Goal: Task Accomplishment & Management: Complete application form

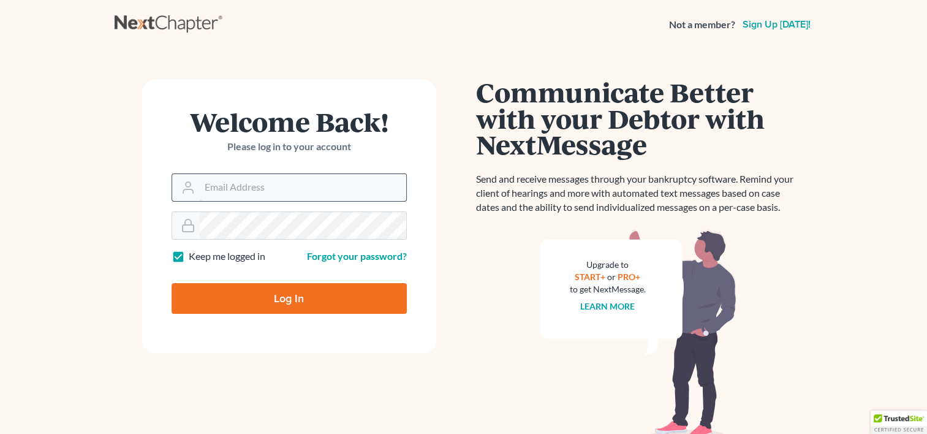
click at [262, 195] on input "Email Address" at bounding box center [303, 187] width 206 height 27
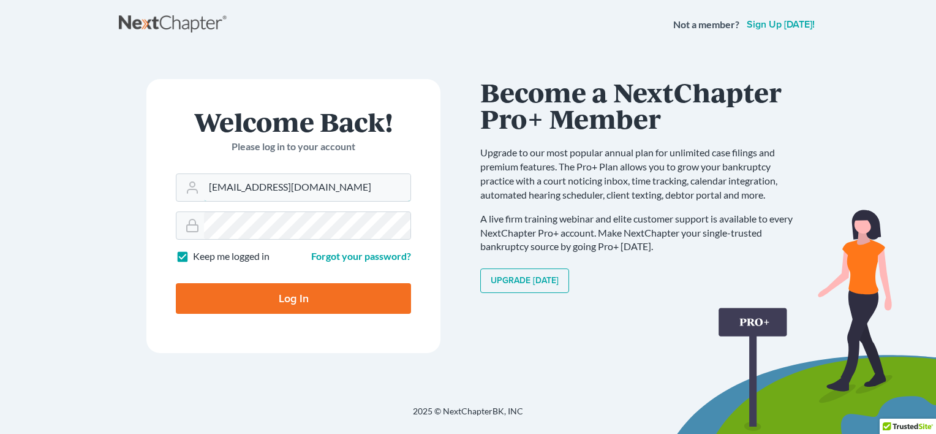
type input "[EMAIL_ADDRESS][DOMAIN_NAME]"
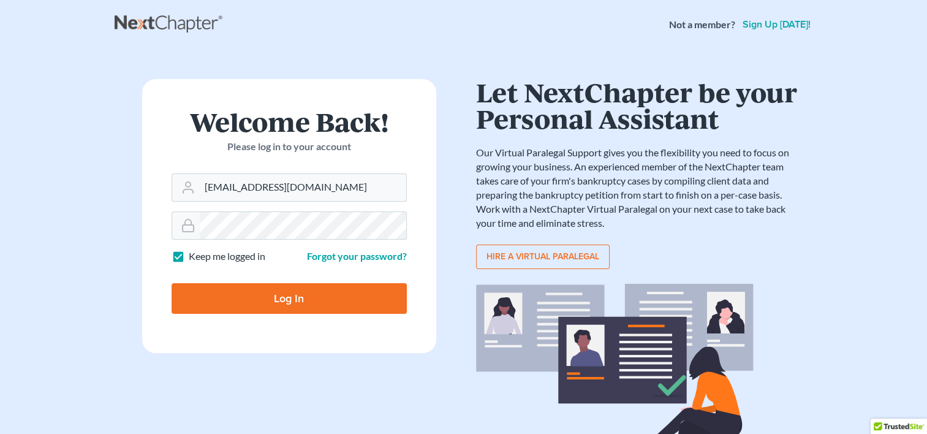
click at [289, 296] on input "Log In" at bounding box center [288, 298] width 235 height 31
type input "Thinking..."
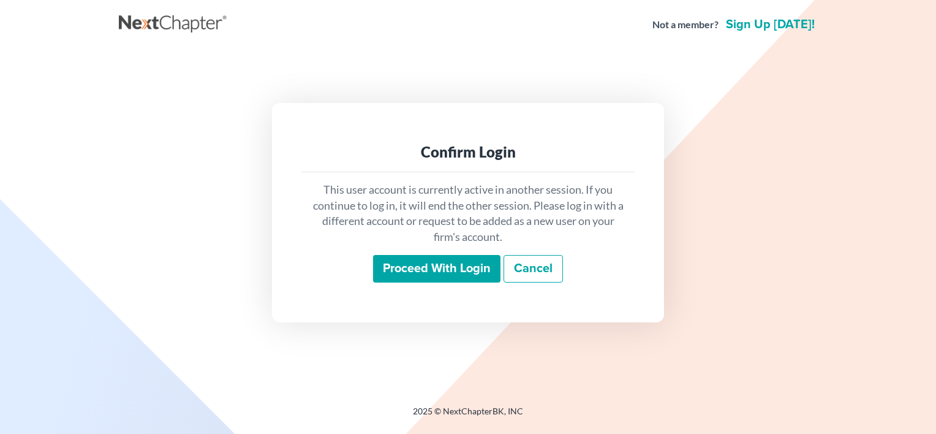
click at [463, 269] on input "Proceed with login" at bounding box center [436, 269] width 127 height 28
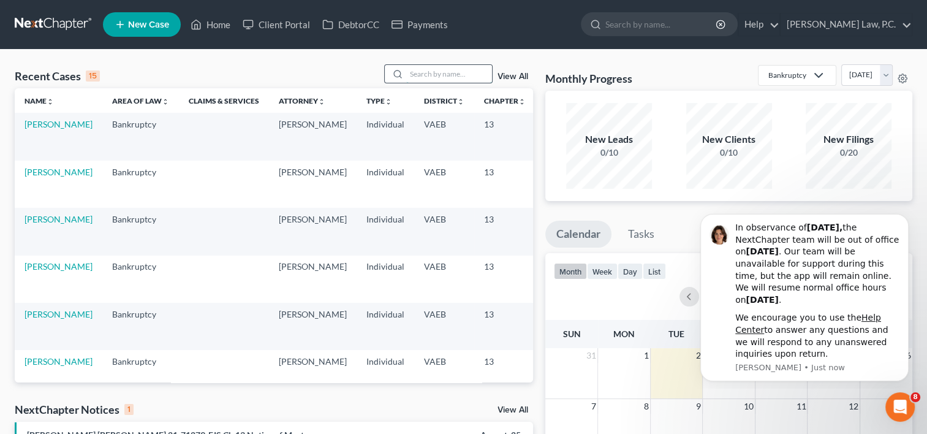
click at [461, 74] on input "search" at bounding box center [449, 74] width 86 height 18
type input "[PERSON_NAME]"
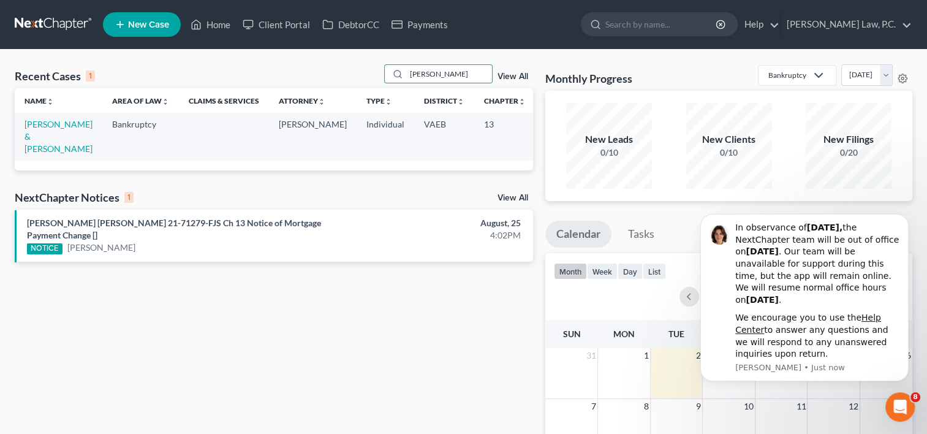
click at [39, 142] on td "[PERSON_NAME] & [PERSON_NAME]" at bounding box center [59, 136] width 88 height 47
click at [40, 140] on link "[PERSON_NAME] & [PERSON_NAME]" at bounding box center [58, 136] width 68 height 35
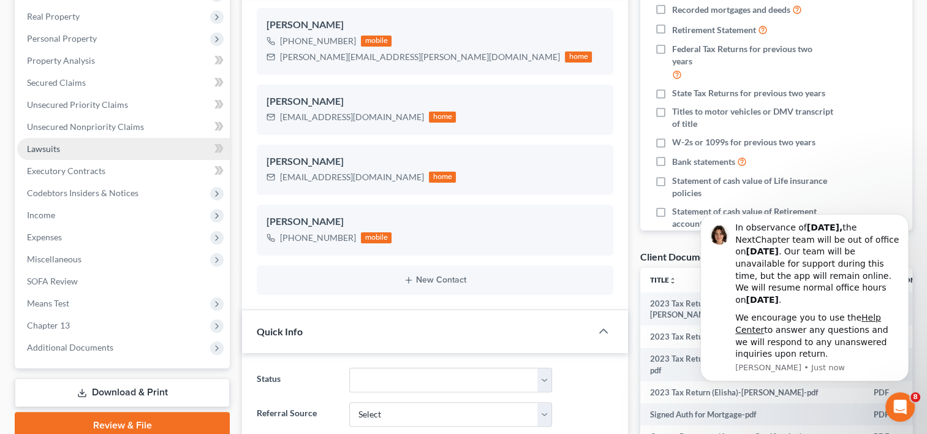
scroll to position [65, 0]
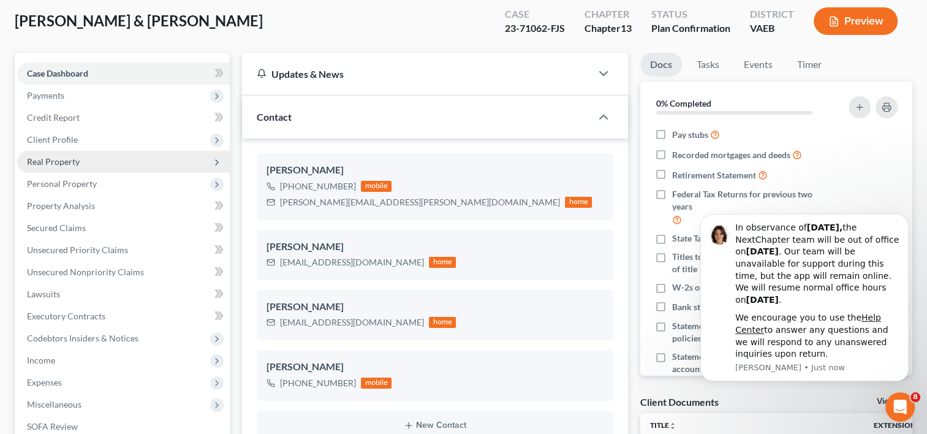
click at [64, 159] on span "Real Property" at bounding box center [53, 161] width 53 height 10
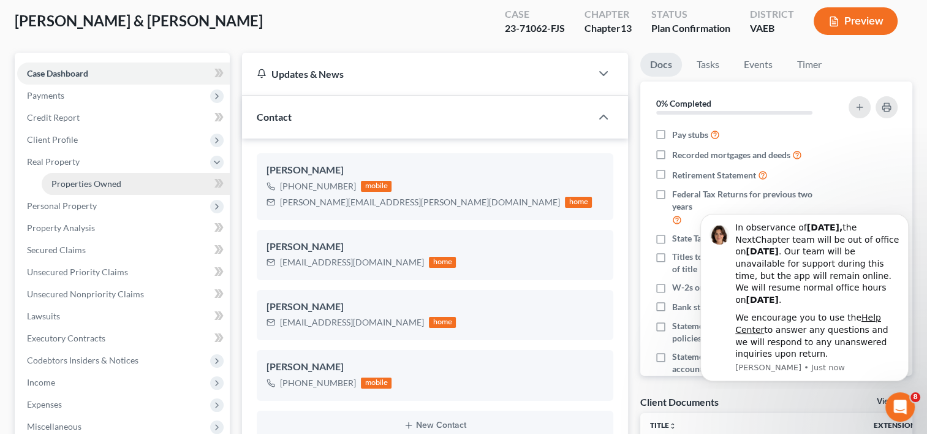
click at [85, 187] on span "Properties Owned" at bounding box center [86, 183] width 70 height 10
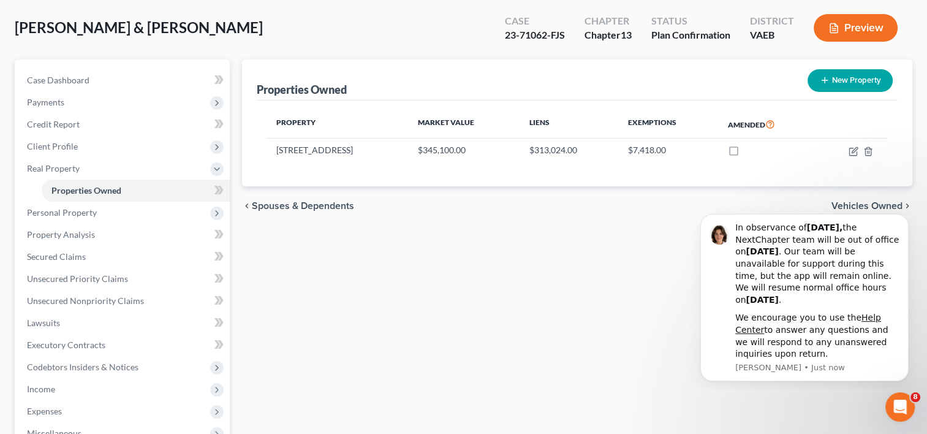
scroll to position [67, 0]
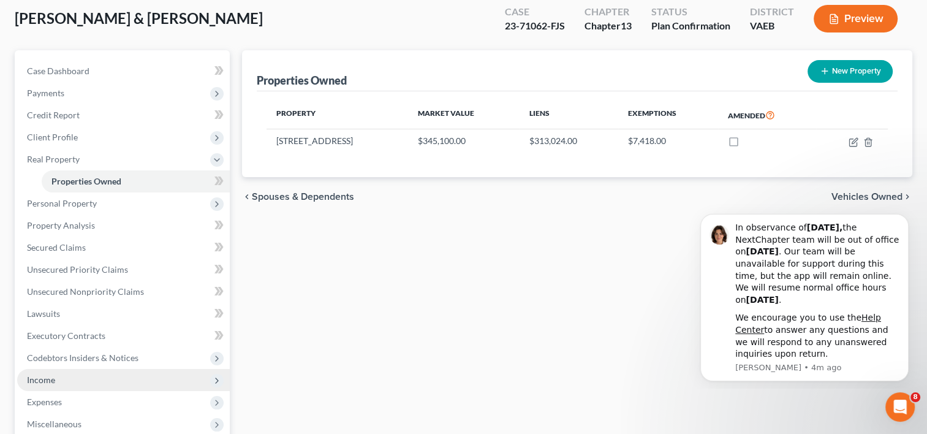
click at [56, 375] on span "Income" at bounding box center [123, 380] width 213 height 22
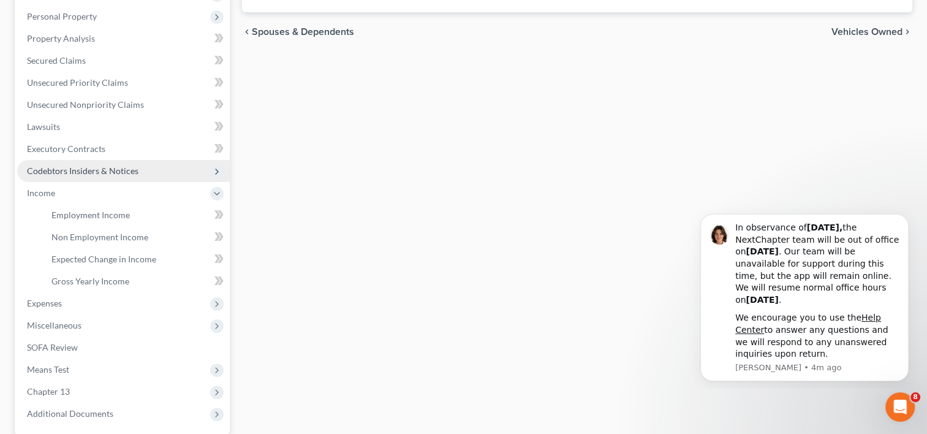
scroll to position [233, 0]
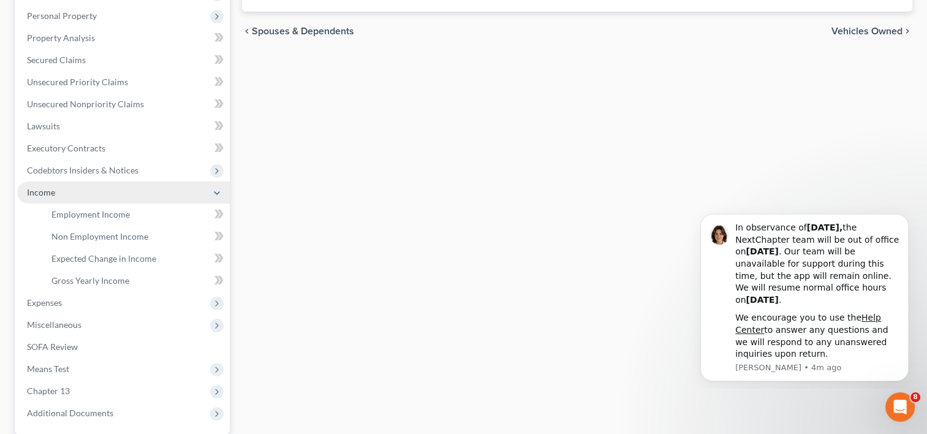
click at [45, 194] on span "Income" at bounding box center [41, 192] width 28 height 10
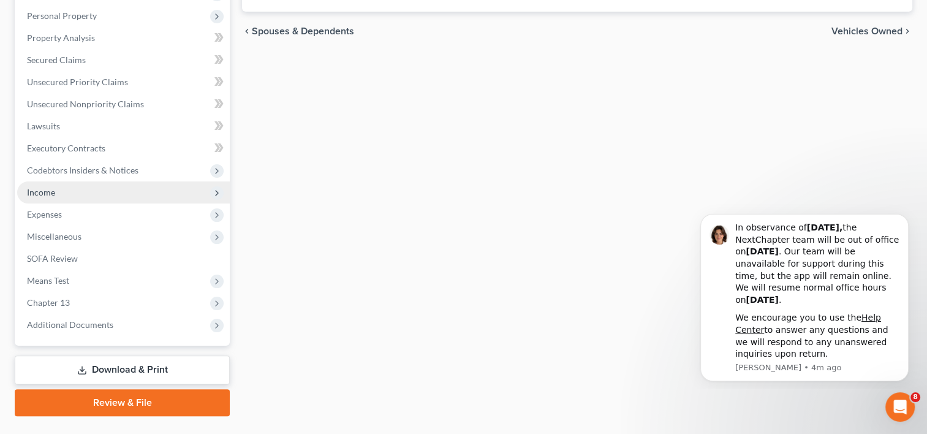
click at [45, 194] on span "Income" at bounding box center [41, 192] width 28 height 10
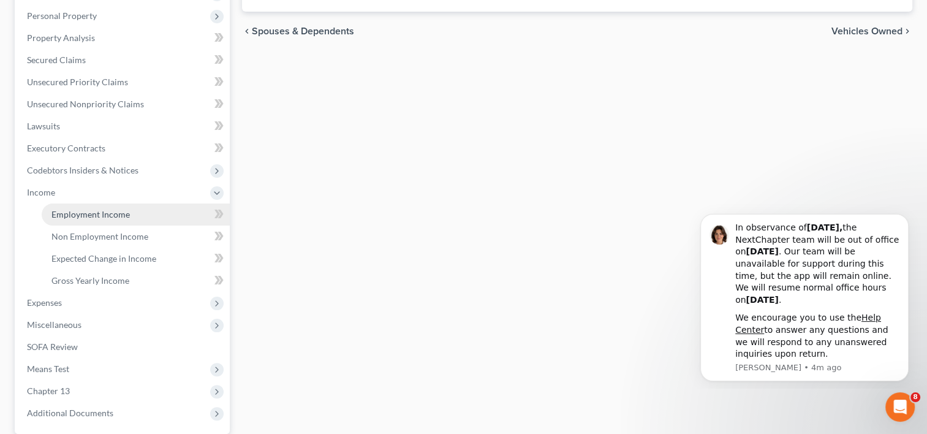
click at [93, 213] on span "Employment Income" at bounding box center [90, 214] width 78 height 10
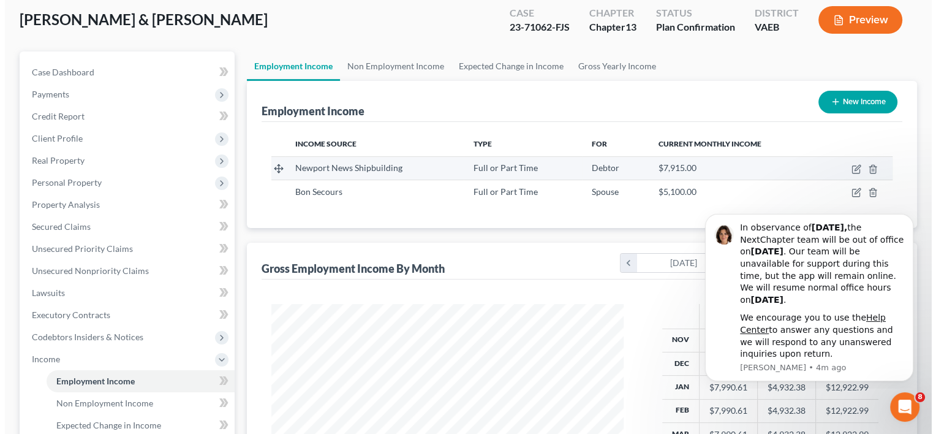
scroll to position [82, 0]
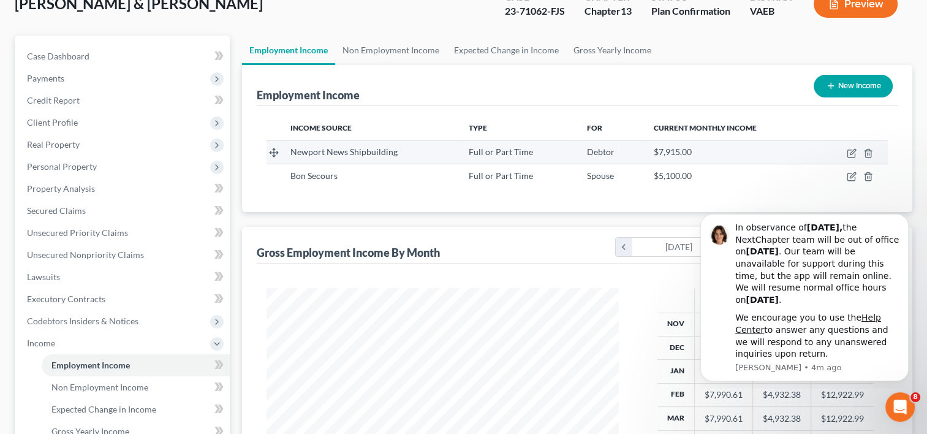
click at [377, 152] on span "Newport News Shipbuilding" at bounding box center [343, 151] width 107 height 10
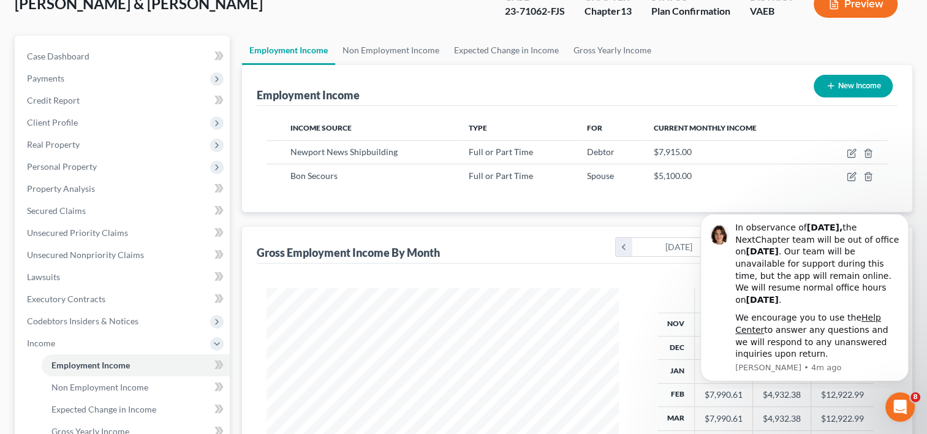
drag, startPoint x: 377, startPoint y: 152, endPoint x: 513, endPoint y: 85, distance: 152.3
click at [513, 85] on div "Employment Income New Income" at bounding box center [577, 85] width 641 height 41
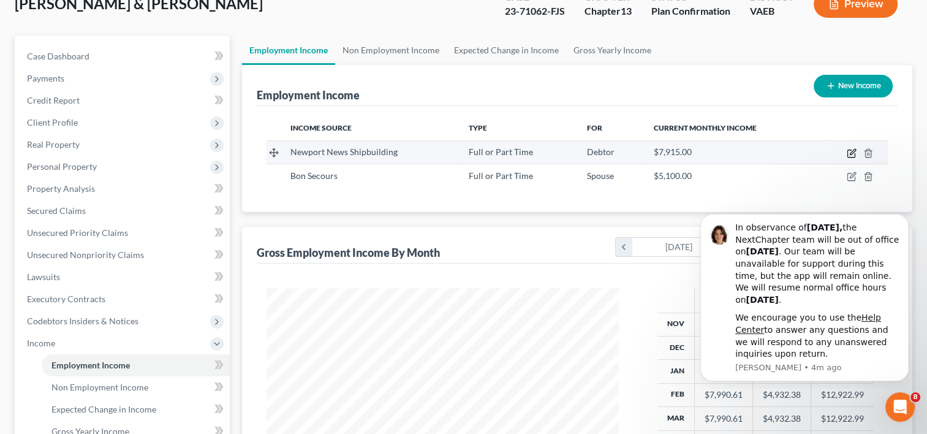
click at [848, 149] on icon "button" at bounding box center [851, 153] width 10 height 10
select select "0"
select select "48"
select select "0"
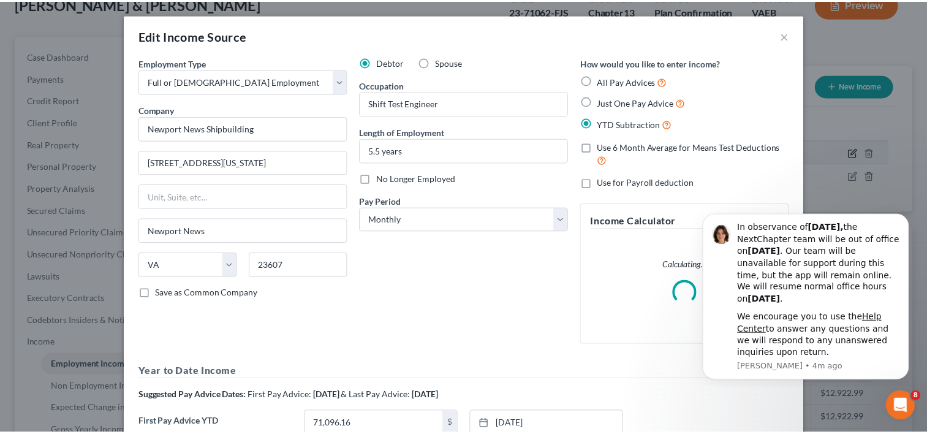
scroll to position [218, 380]
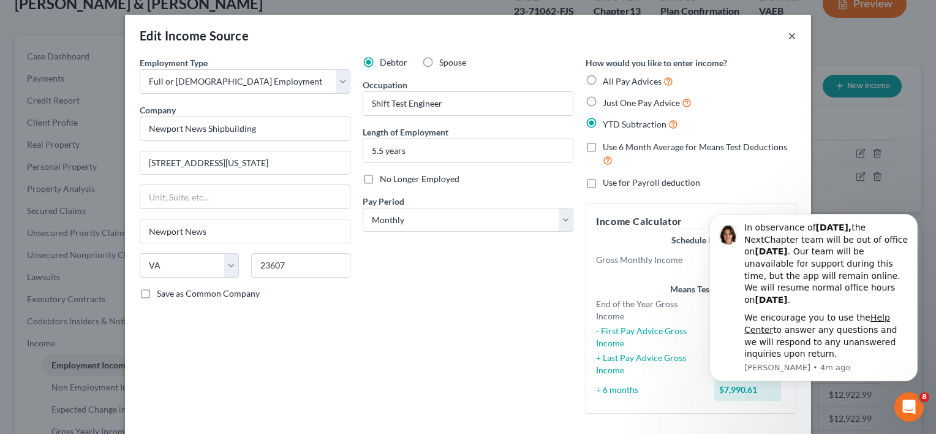
click at [789, 37] on button "×" at bounding box center [792, 35] width 9 height 15
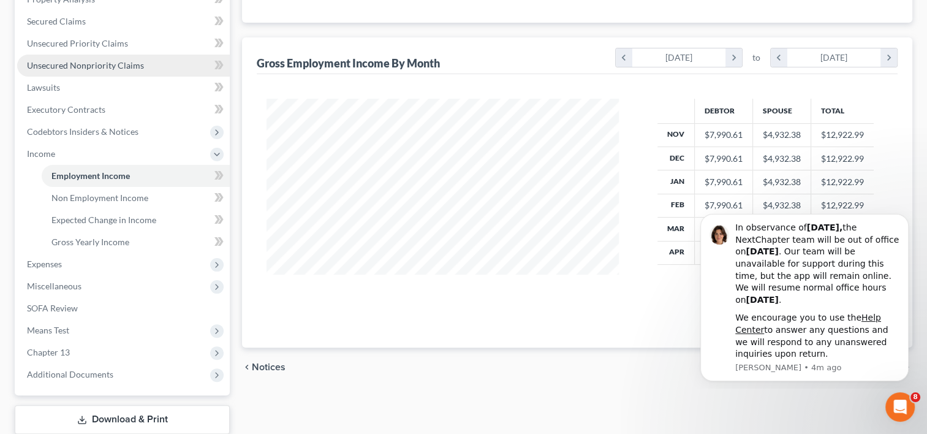
scroll to position [294, 0]
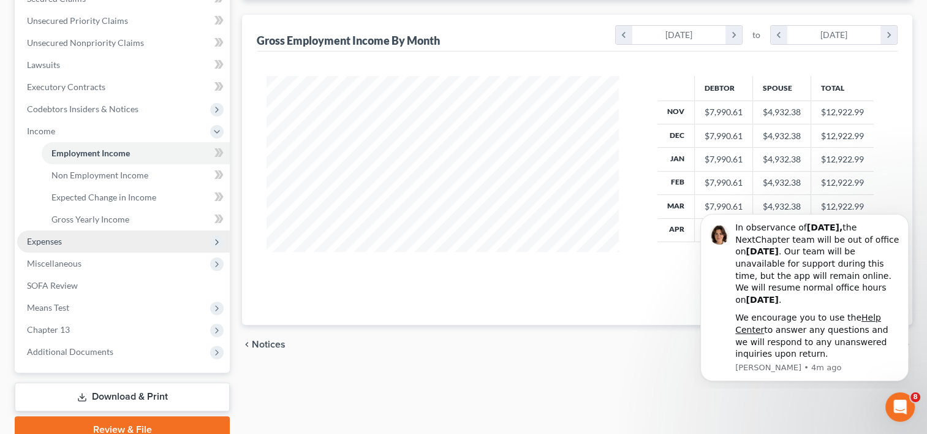
click at [72, 236] on span "Expenses" at bounding box center [123, 241] width 213 height 22
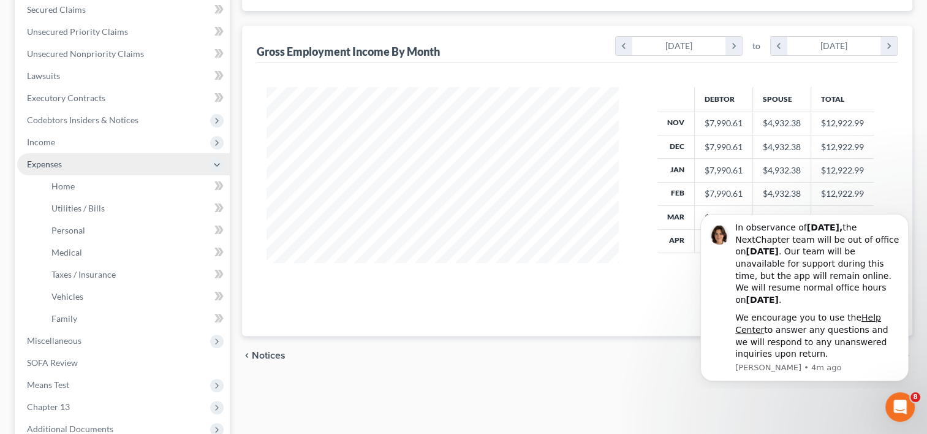
scroll to position [284, 0]
click at [51, 167] on span "Expenses" at bounding box center [44, 163] width 35 height 10
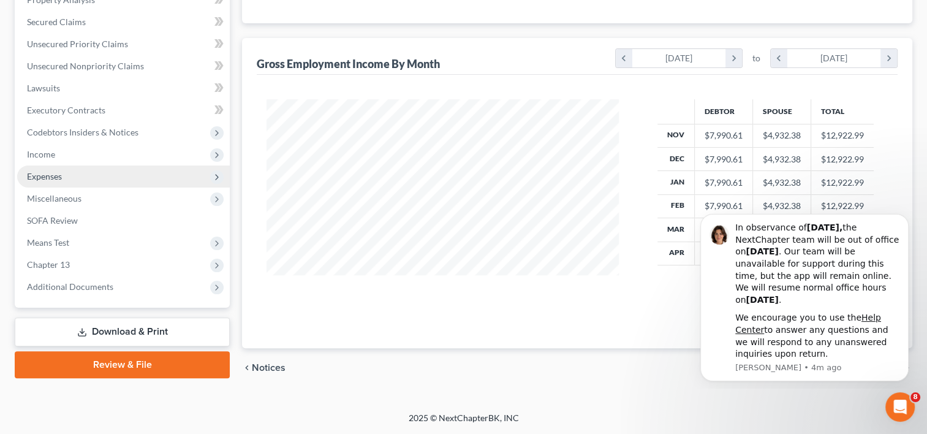
scroll to position [268, 0]
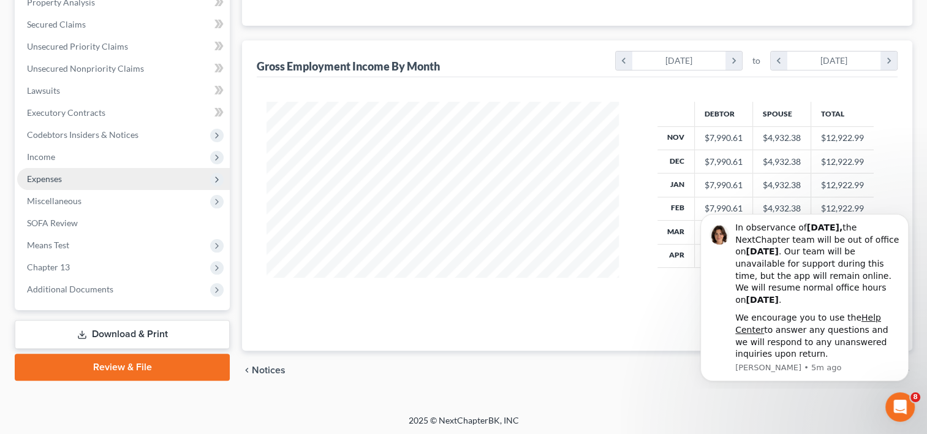
click at [51, 168] on span "Expenses" at bounding box center [123, 179] width 213 height 22
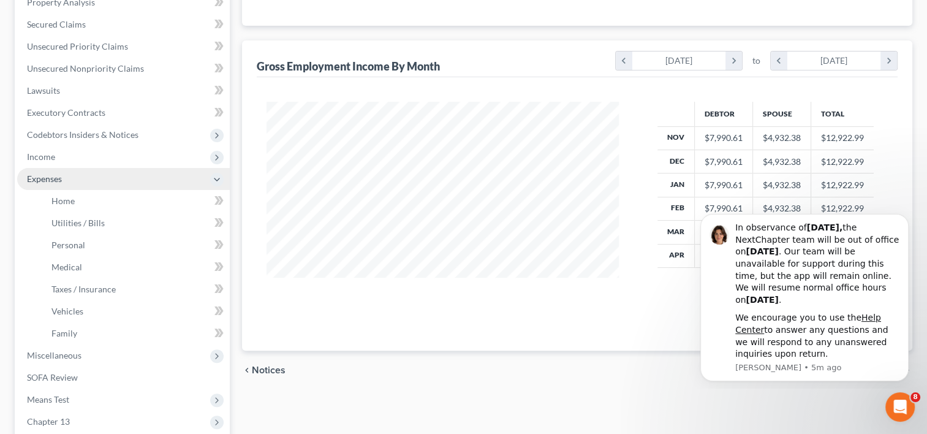
scroll to position [284, 0]
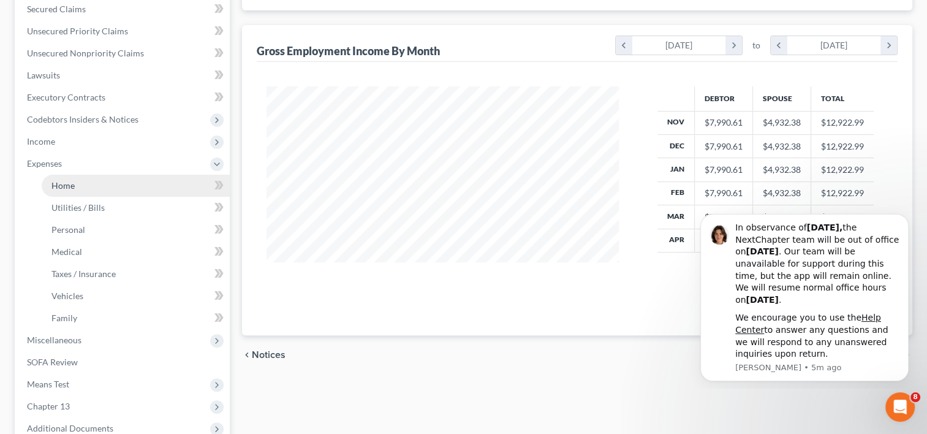
click at [64, 188] on span "Home" at bounding box center [62, 185] width 23 height 10
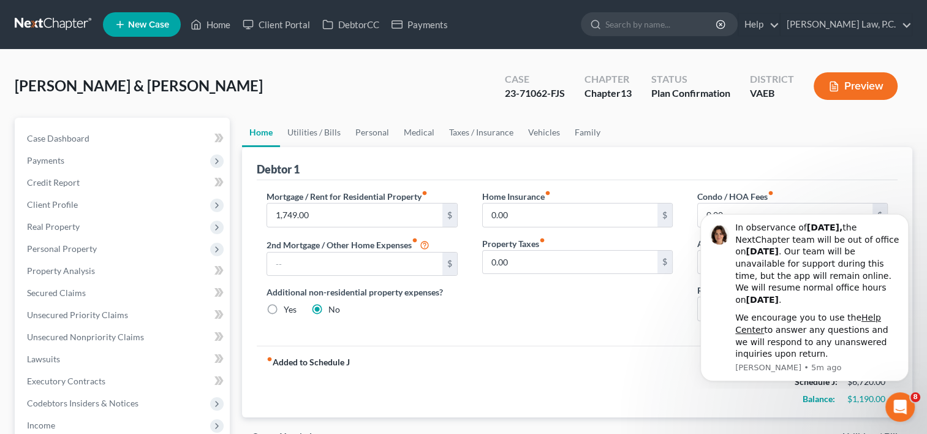
click at [873, 92] on button "Preview" at bounding box center [855, 86] width 84 height 28
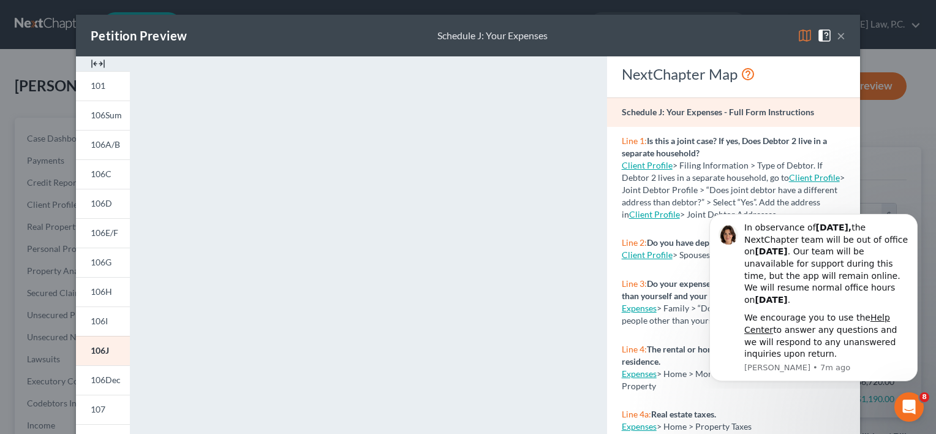
click at [837, 41] on button "×" at bounding box center [841, 35] width 9 height 15
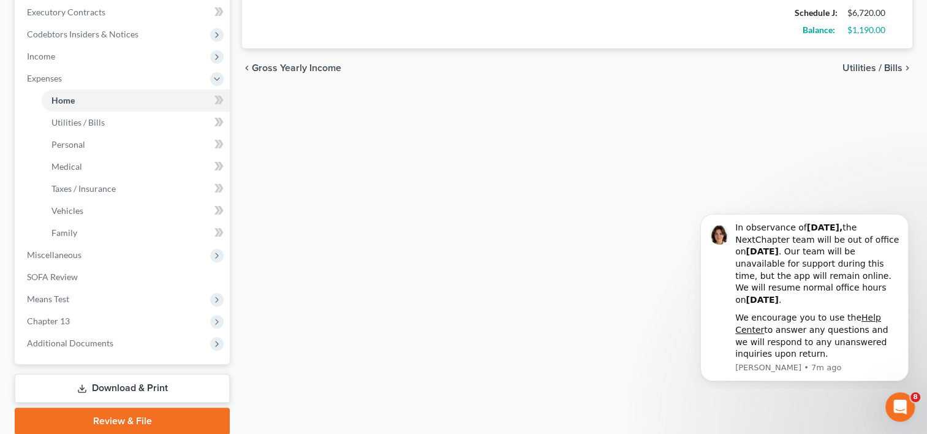
scroll to position [376, 0]
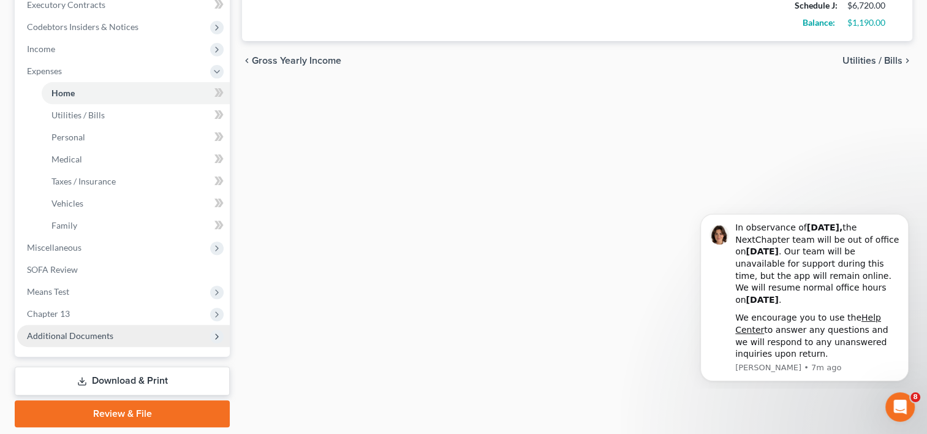
click at [122, 333] on span "Additional Documents" at bounding box center [123, 336] width 213 height 22
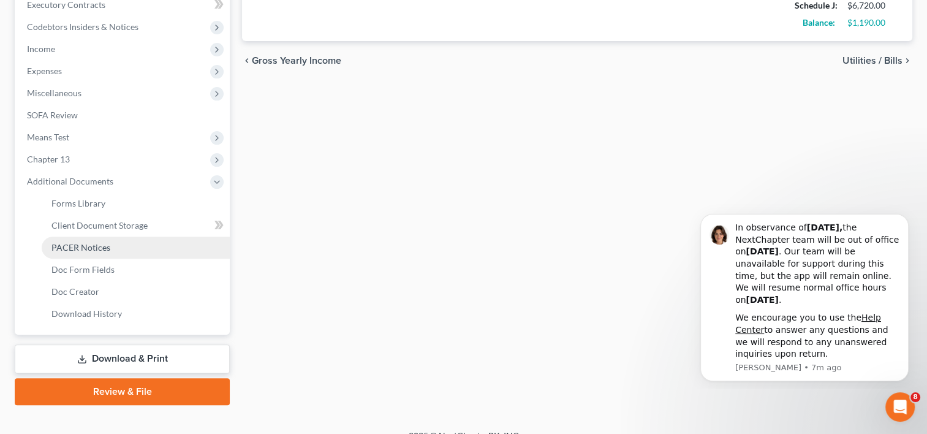
click at [114, 241] on link "PACER Notices" at bounding box center [136, 247] width 188 height 22
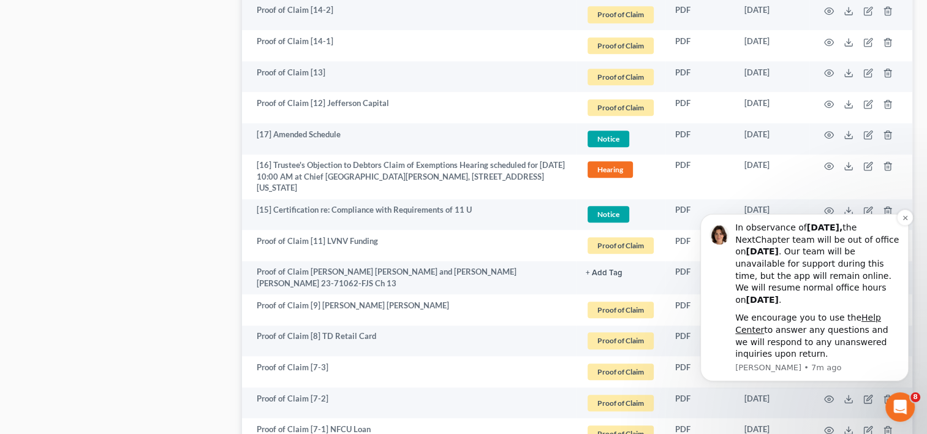
scroll to position [955, 0]
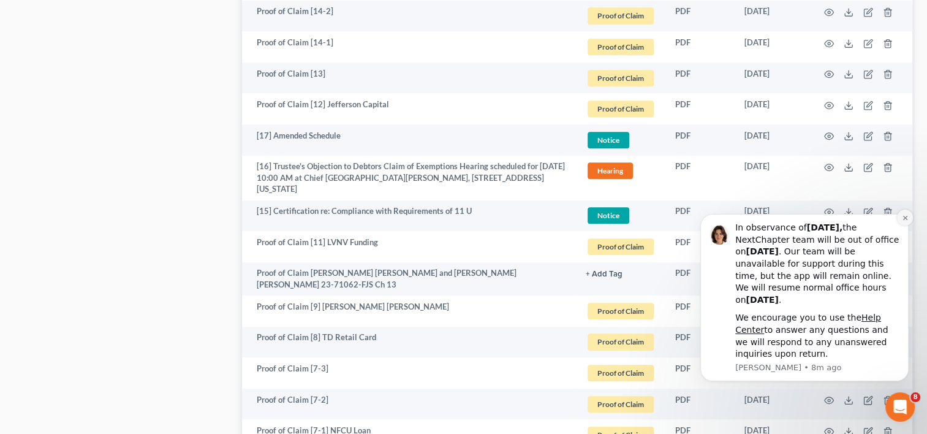
click at [910, 219] on button "Dismiss notification" at bounding box center [905, 217] width 16 height 16
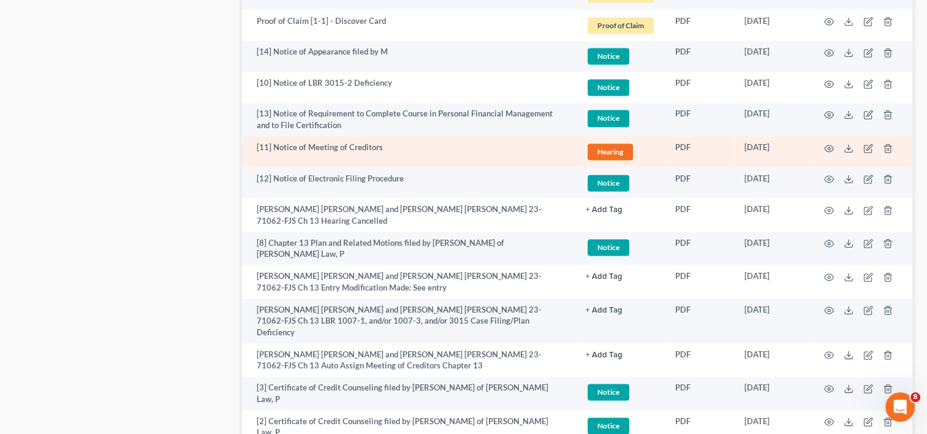
scroll to position [1800, 0]
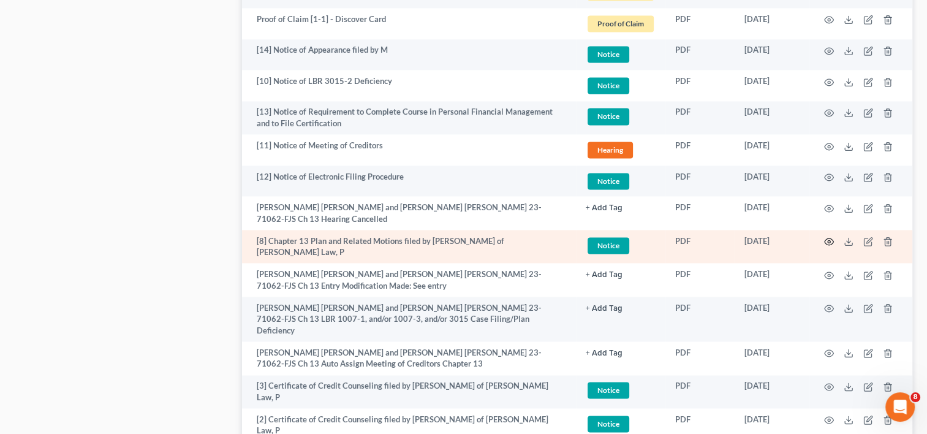
click at [825, 236] on icon "button" at bounding box center [829, 241] width 10 height 10
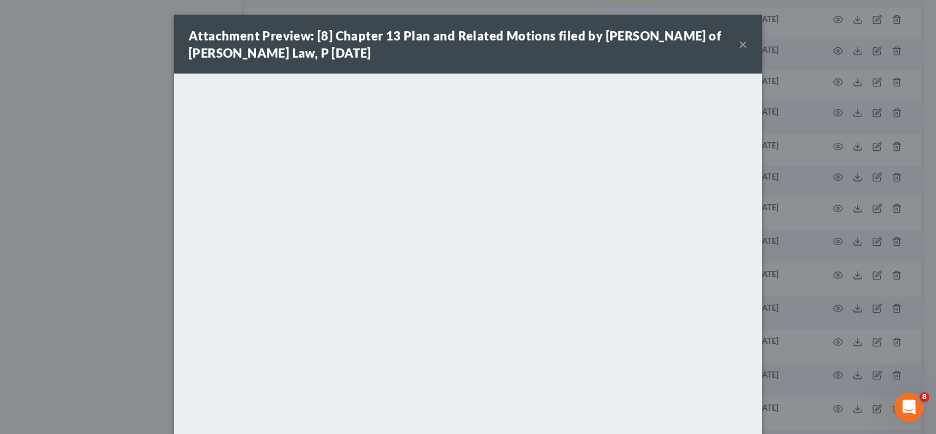
click at [742, 44] on button "×" at bounding box center [743, 44] width 9 height 15
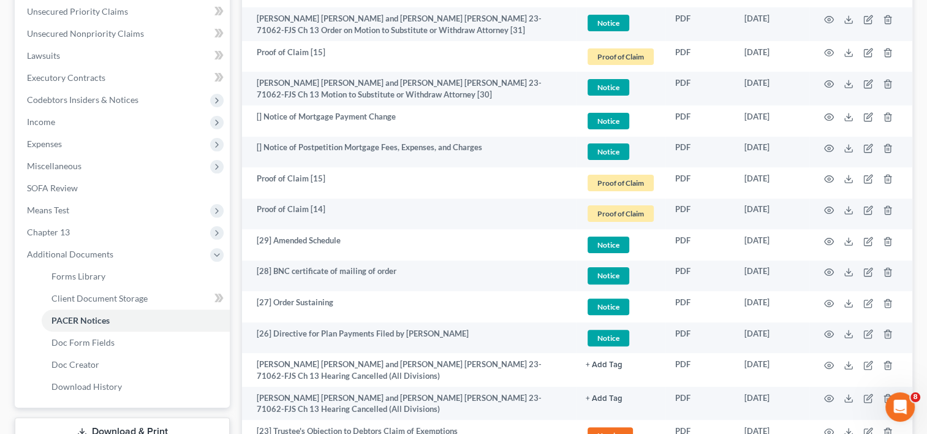
scroll to position [0, 0]
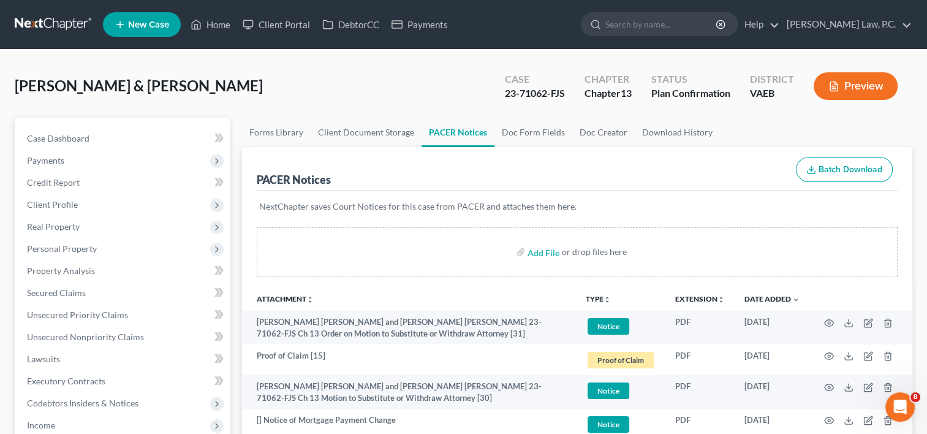
click at [372, 78] on div "[PERSON_NAME] & [PERSON_NAME] Upgraded Case 23-71062-FJS Chapter Chapter 13 Sta…" at bounding box center [463, 90] width 897 height 53
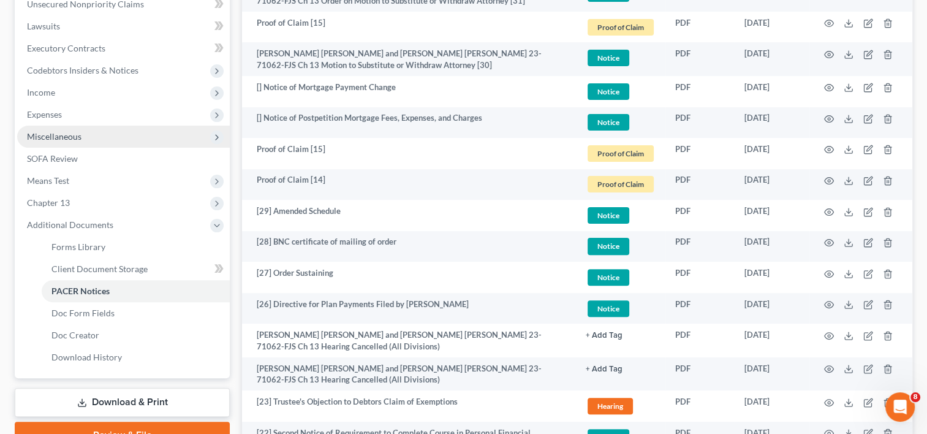
scroll to position [319, 0]
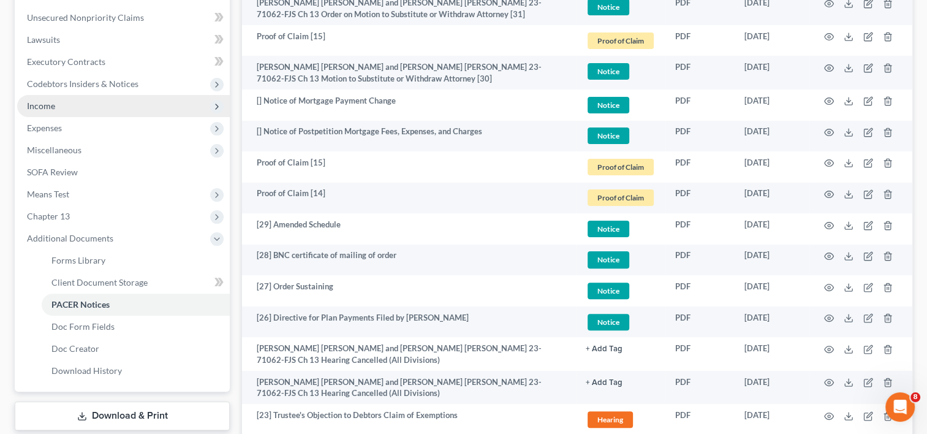
click at [105, 110] on span "Income" at bounding box center [123, 106] width 213 height 22
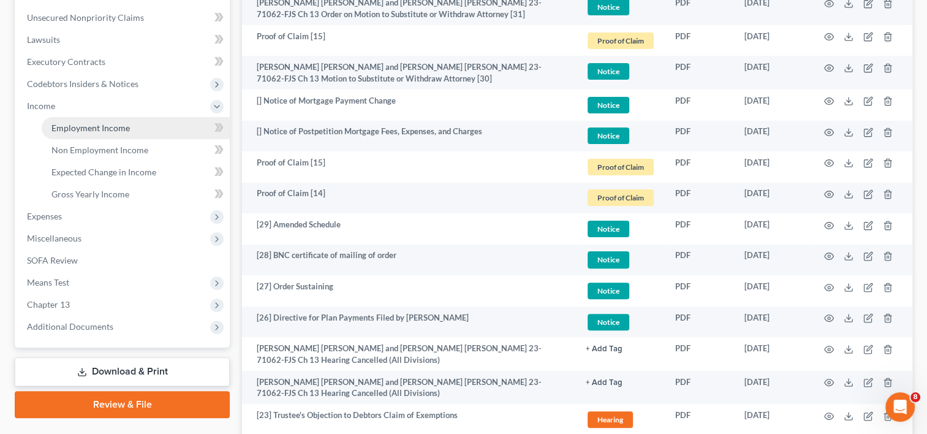
click at [120, 125] on span "Employment Income" at bounding box center [90, 127] width 78 height 10
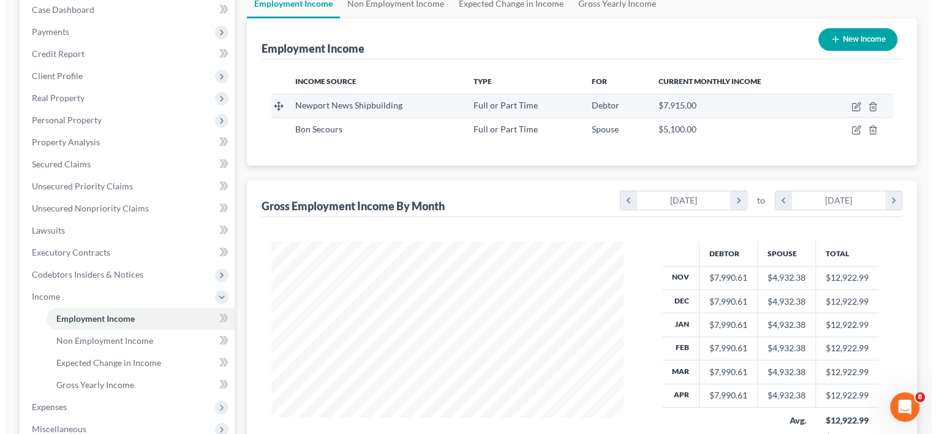
scroll to position [129, 0]
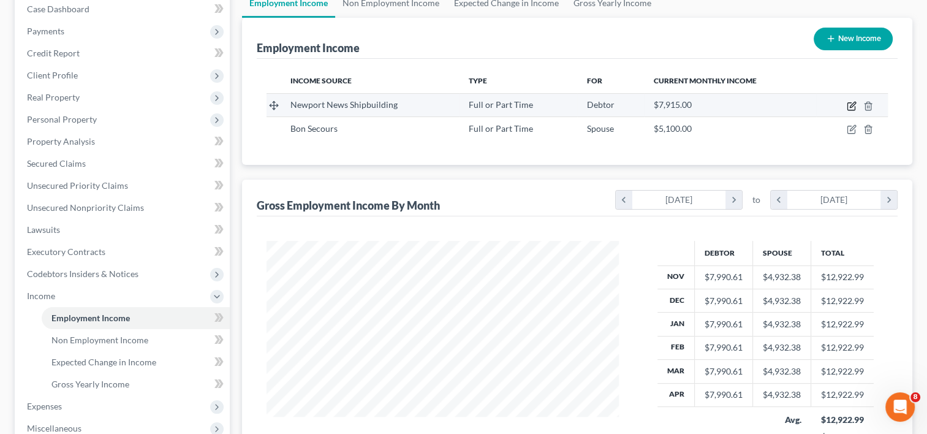
click at [854, 105] on icon "button" at bounding box center [850, 106] width 7 height 7
select select "0"
select select "48"
select select "0"
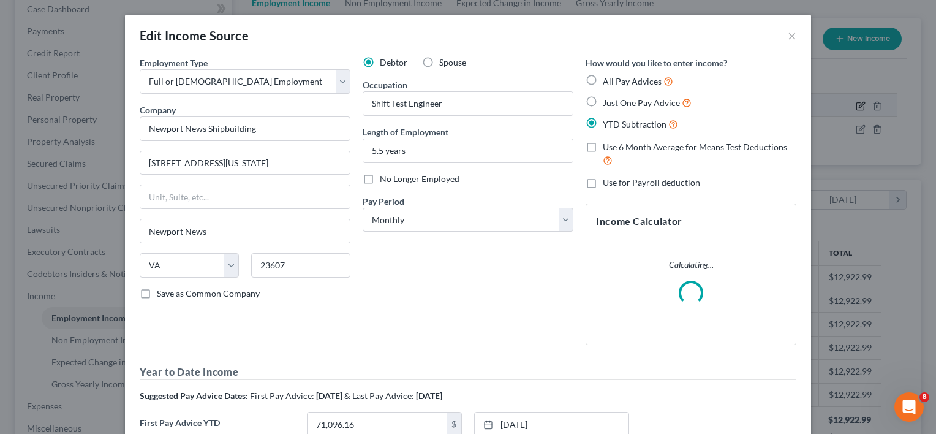
scroll to position [218, 380]
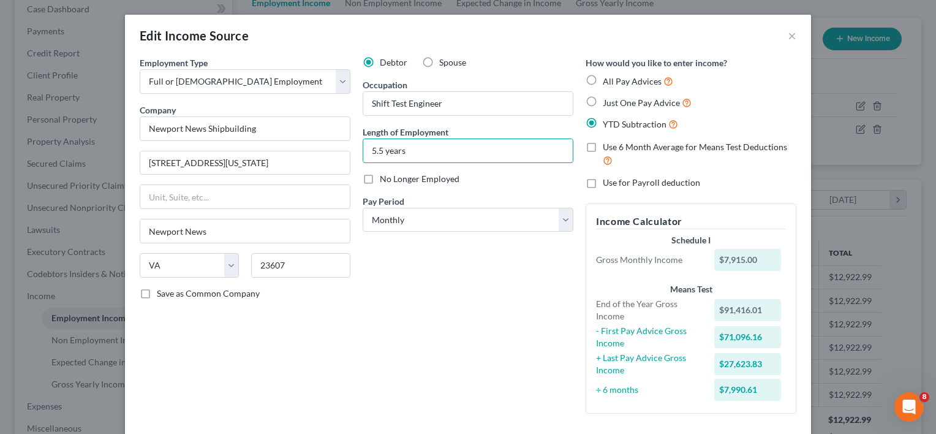
drag, startPoint x: 379, startPoint y: 150, endPoint x: 342, endPoint y: 147, distance: 36.9
click at [342, 147] on div "Employment Type * Select Full or [DEMOGRAPHIC_DATA] Employment Self Employment …" at bounding box center [468, 319] width 669 height 527
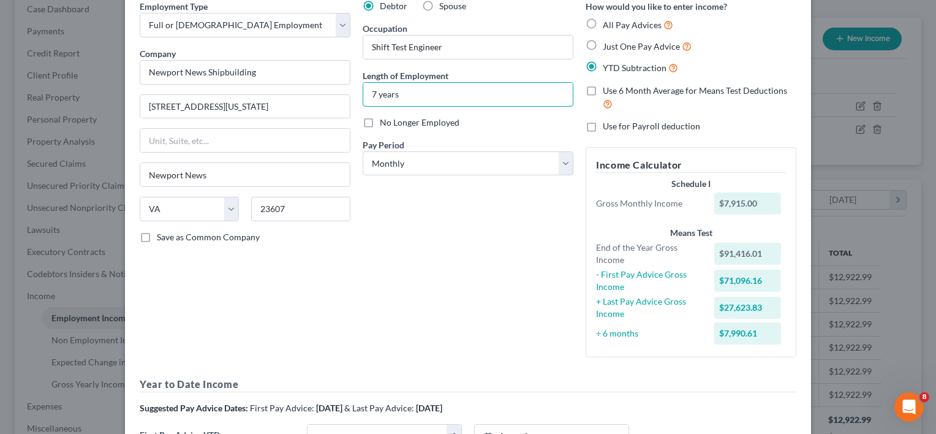
scroll to position [0, 0]
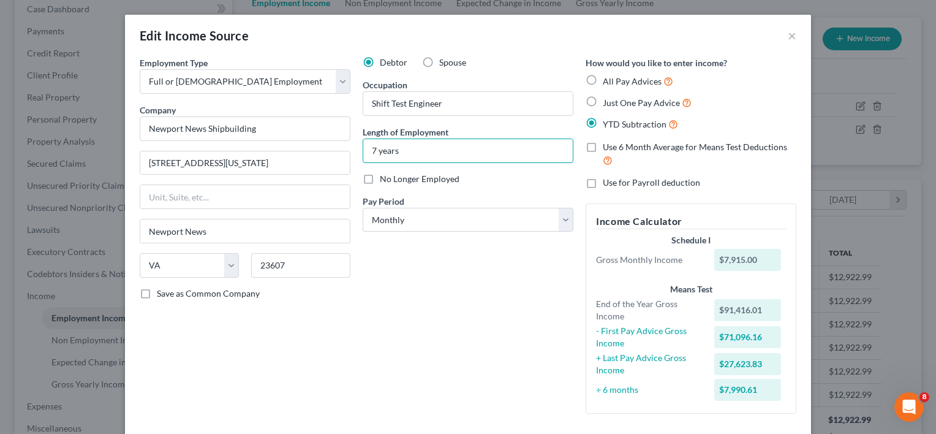
drag, startPoint x: 372, startPoint y: 148, endPoint x: 352, endPoint y: 140, distance: 21.7
click at [356, 140] on div "Debtor Spouse Occupation Shift Test Engineer Length of Employment 7 years No Lo…" at bounding box center [467, 239] width 223 height 367
type input "8 years"
click at [603, 100] on label "Just One Pay Advice" at bounding box center [647, 103] width 89 height 14
click at [608, 100] on input "Just One Pay Advice" at bounding box center [612, 100] width 8 height 8
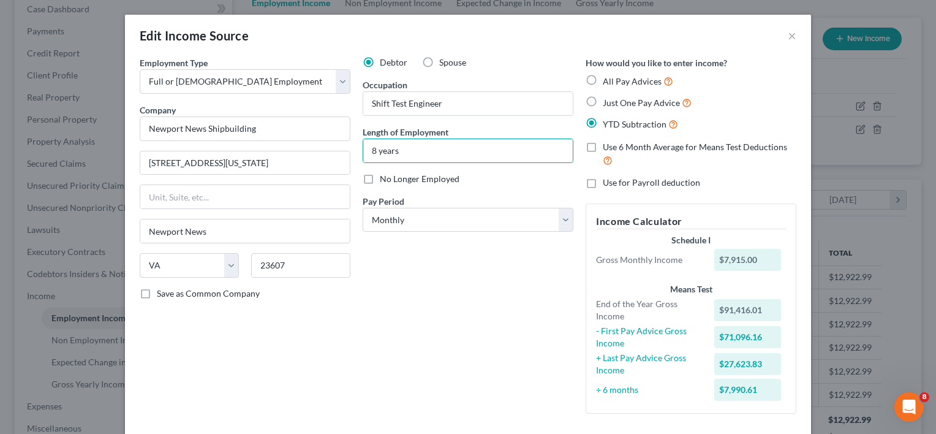
radio input "true"
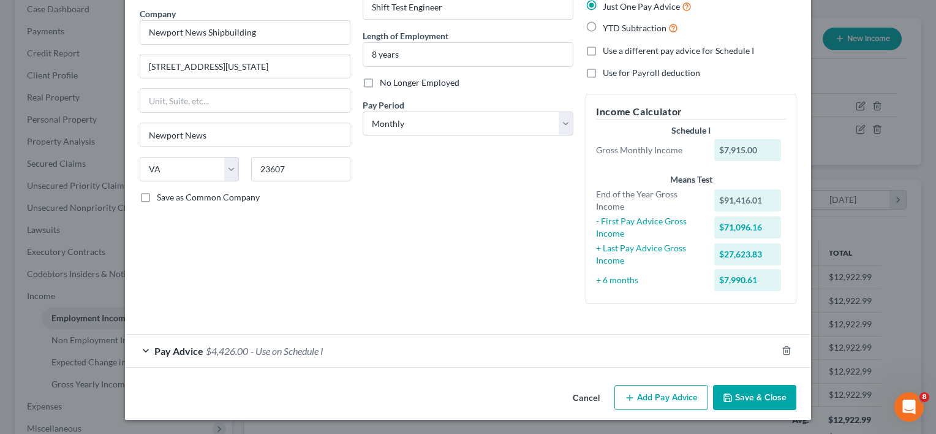
scroll to position [15, 0]
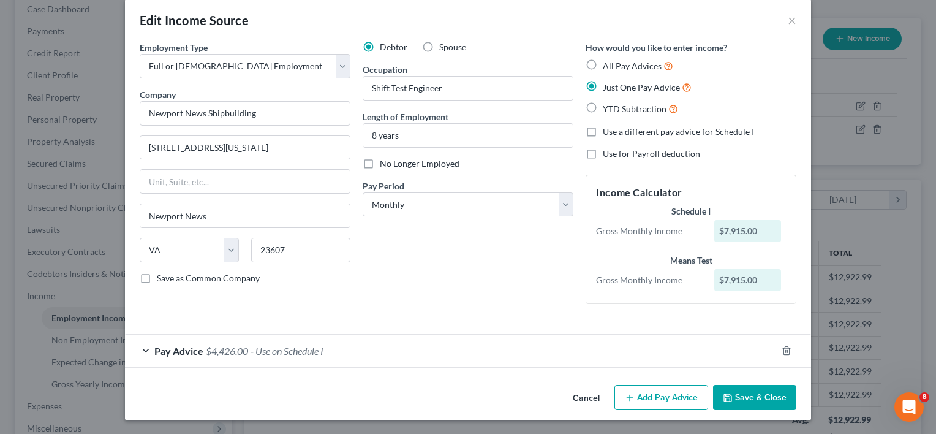
click at [143, 347] on div "Pay Advice $4,426.00 - Use on Schedule I" at bounding box center [451, 350] width 652 height 32
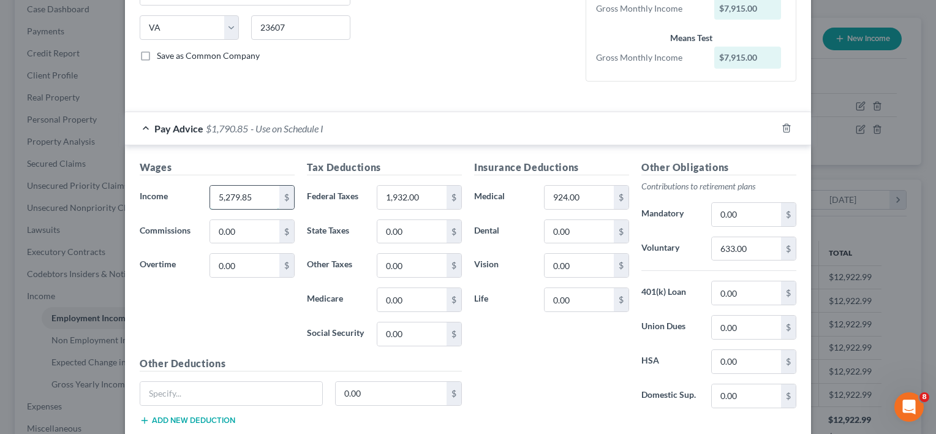
scroll to position [239, 0]
type input "5,279.85"
click at [434, 196] on input "1,932.00" at bounding box center [411, 195] width 69 height 23
type input "745.7"
click at [418, 230] on input "0.00" at bounding box center [411, 230] width 69 height 23
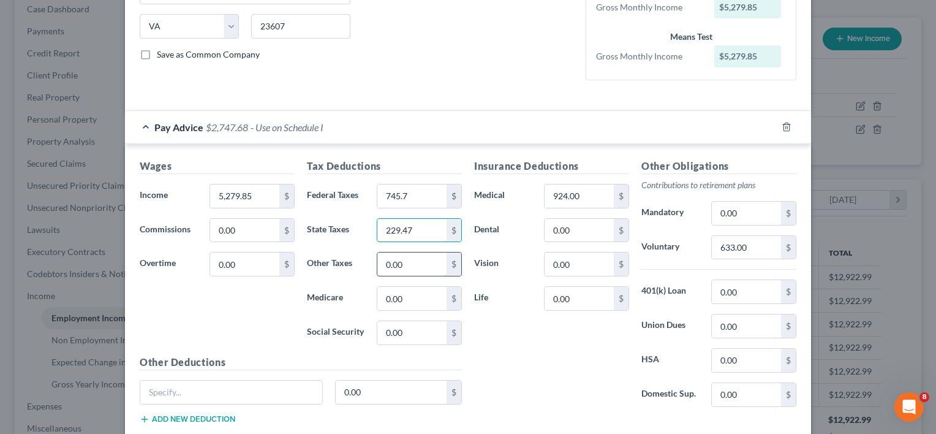
type input "229.47"
click at [424, 261] on input "0.00" at bounding box center [411, 263] width 69 height 23
click at [410, 304] on input "0.00" at bounding box center [411, 298] width 69 height 23
type input "71.37"
click at [401, 336] on input "0.00" at bounding box center [411, 332] width 69 height 23
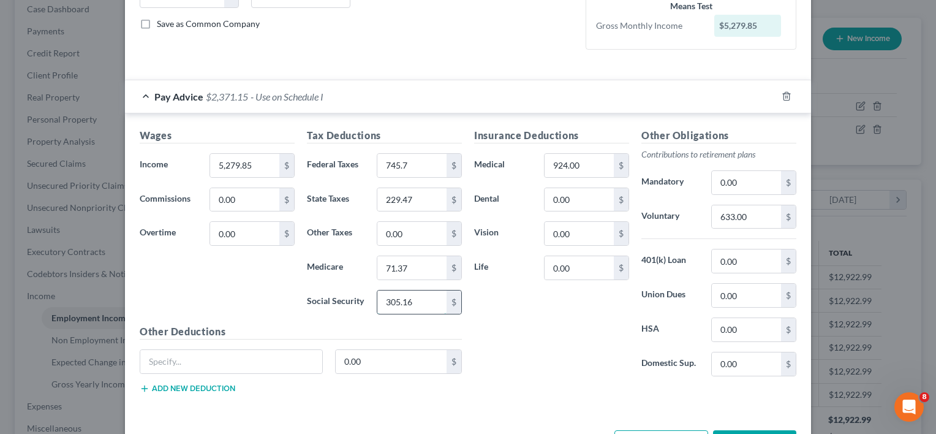
scroll to position [269, 0]
type input "305.16"
click at [578, 170] on input "924.00" at bounding box center [578, 165] width 69 height 23
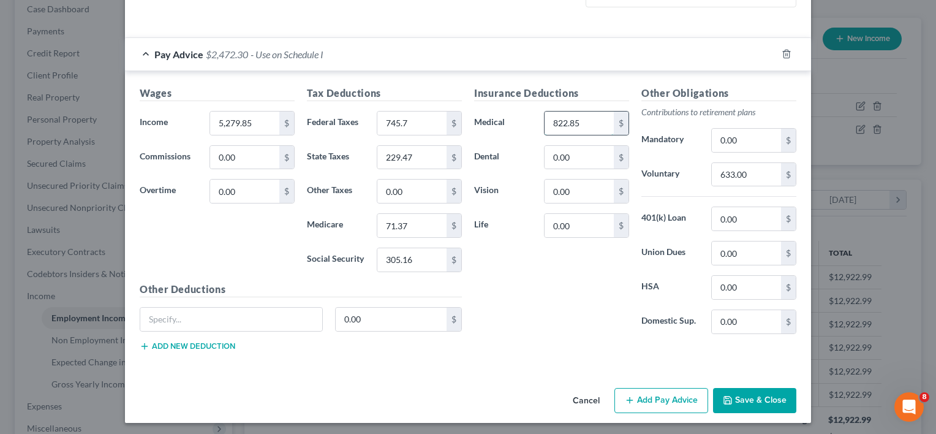
scroll to position [312, 0]
type input "822.85"
click at [747, 171] on input "633.00" at bounding box center [746, 173] width 69 height 23
type input "422.39"
click at [582, 124] on input "822.85" at bounding box center [578, 122] width 69 height 23
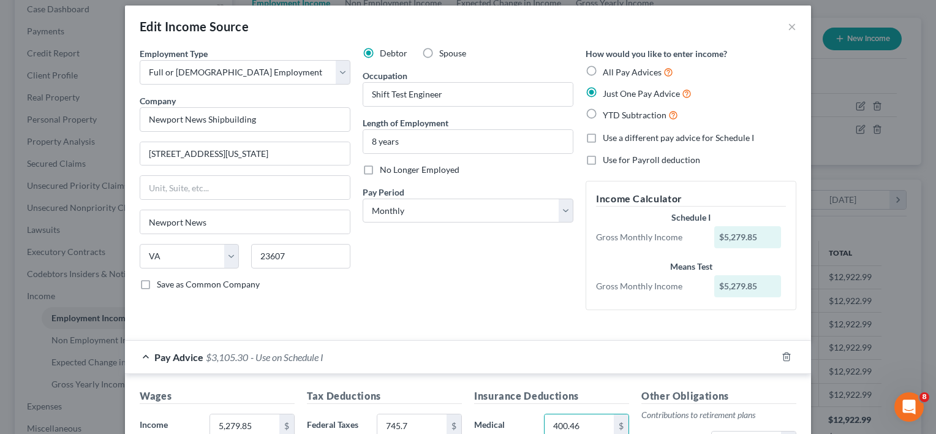
scroll to position [0, 0]
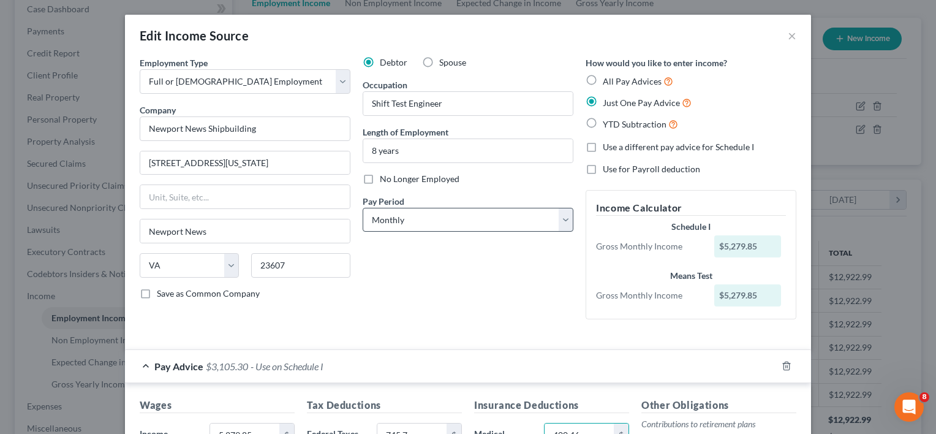
type input "400.46"
click at [431, 217] on select "Select Monthly Twice Monthly Every Other Week Weekly" at bounding box center [468, 220] width 211 height 24
select select "2"
click at [363, 208] on select "Select Monthly Twice Monthly Every Other Week Weekly" at bounding box center [468, 220] width 211 height 24
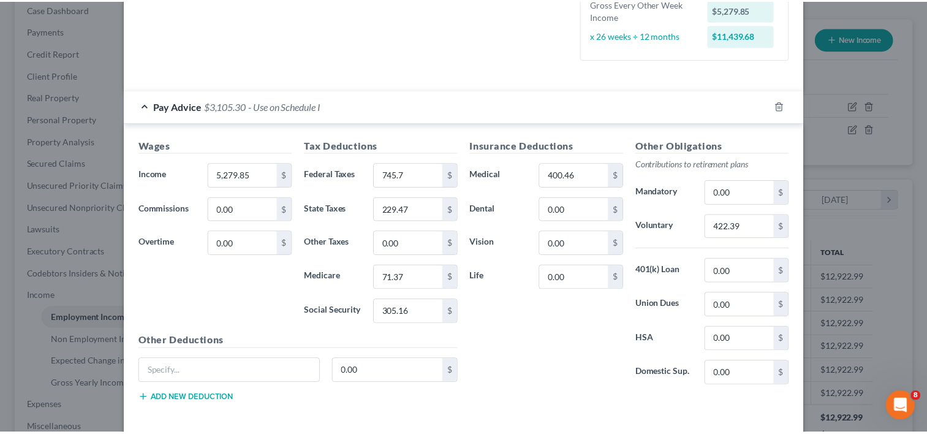
scroll to position [367, 0]
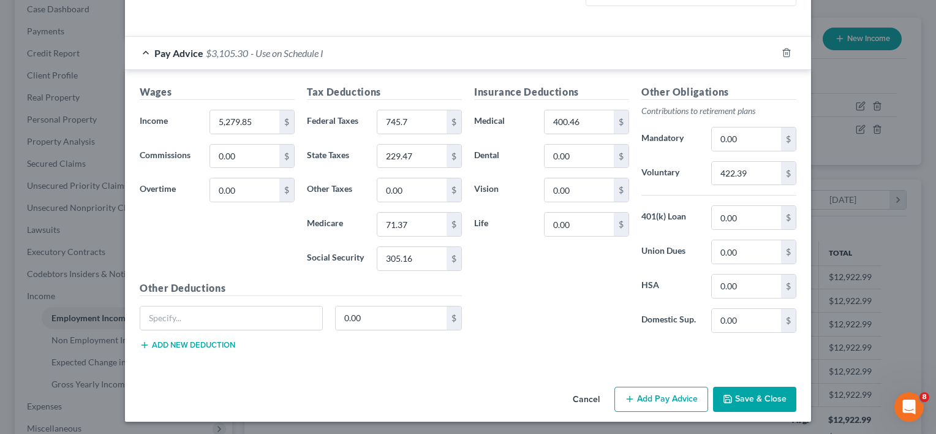
click at [743, 391] on button "Save & Close" at bounding box center [754, 399] width 83 height 26
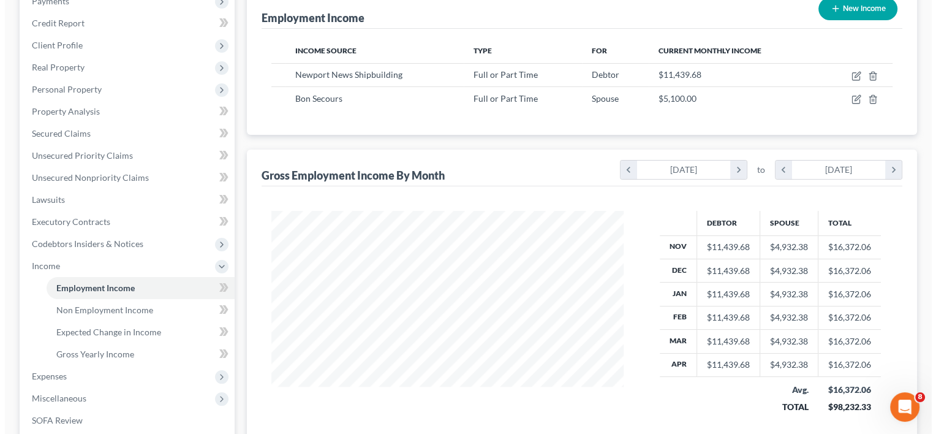
scroll to position [160, 0]
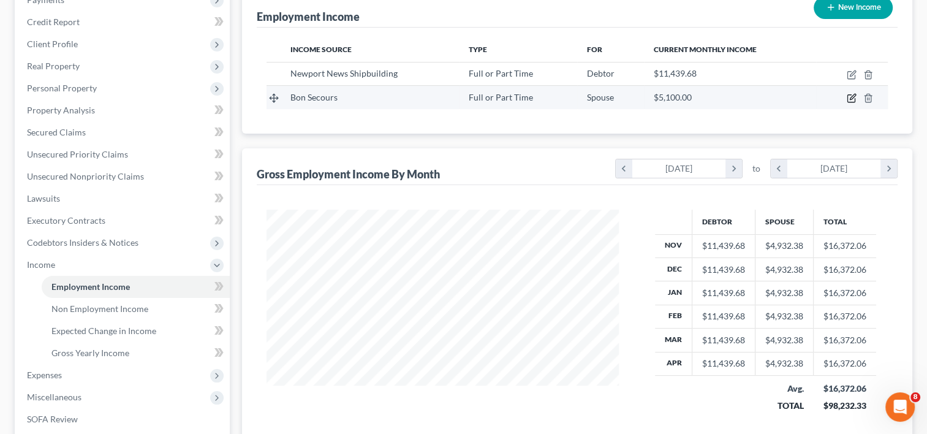
click at [851, 99] on icon "button" at bounding box center [851, 98] width 10 height 10
select select "0"
select select "48"
select select "0"
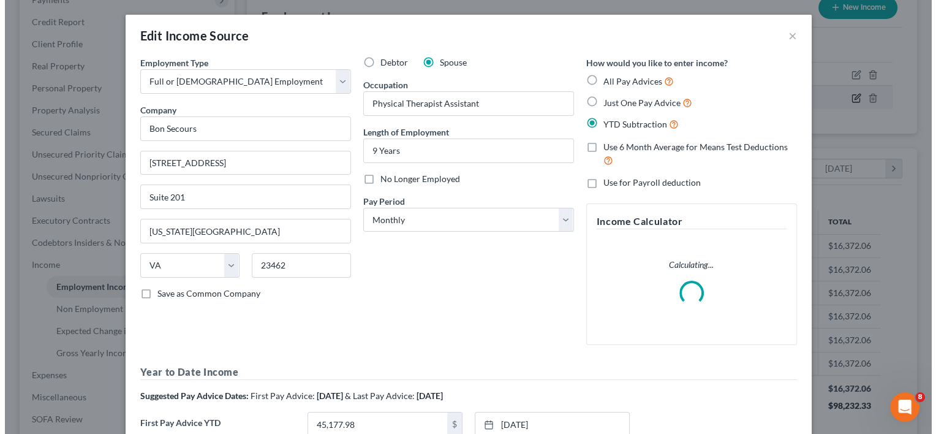
scroll to position [218, 380]
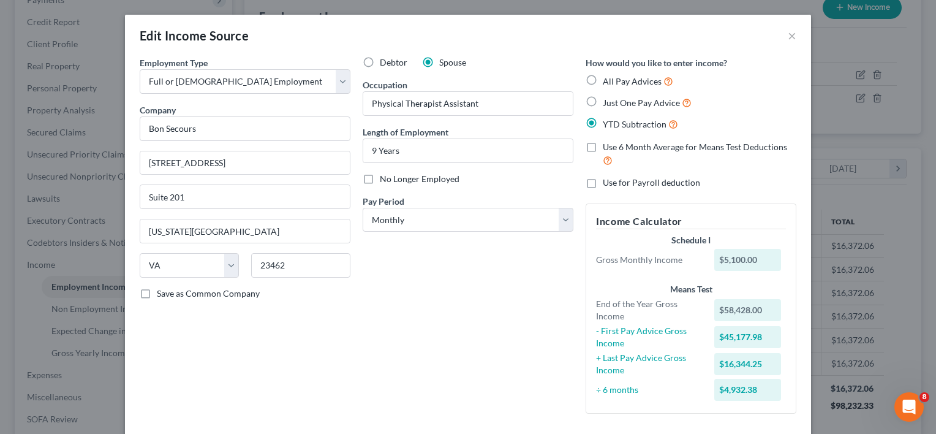
click at [611, 102] on span "Just One Pay Advice" at bounding box center [641, 102] width 77 height 10
click at [611, 102] on input "Just One Pay Advice" at bounding box center [612, 100] width 8 height 8
radio input "true"
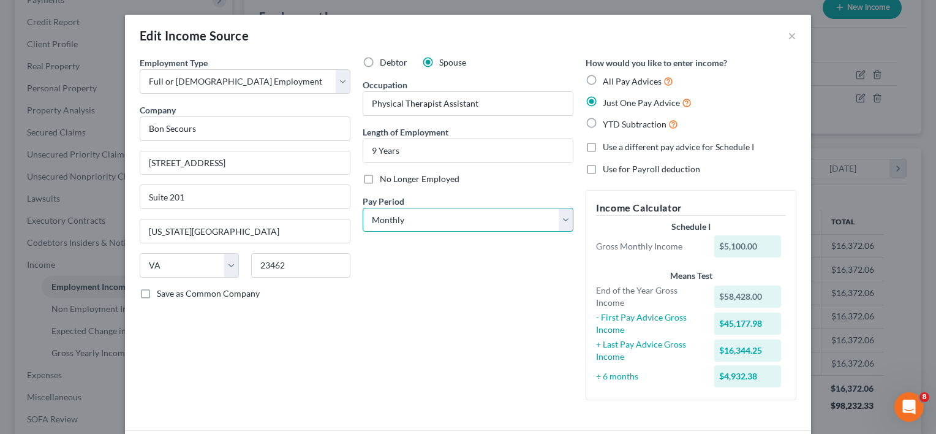
click at [428, 216] on select "Select Monthly Twice Monthly Every Other Week Weekly" at bounding box center [468, 220] width 211 height 24
select select "2"
click at [363, 208] on select "Select Monthly Twice Monthly Every Other Week Weekly" at bounding box center [468, 220] width 211 height 24
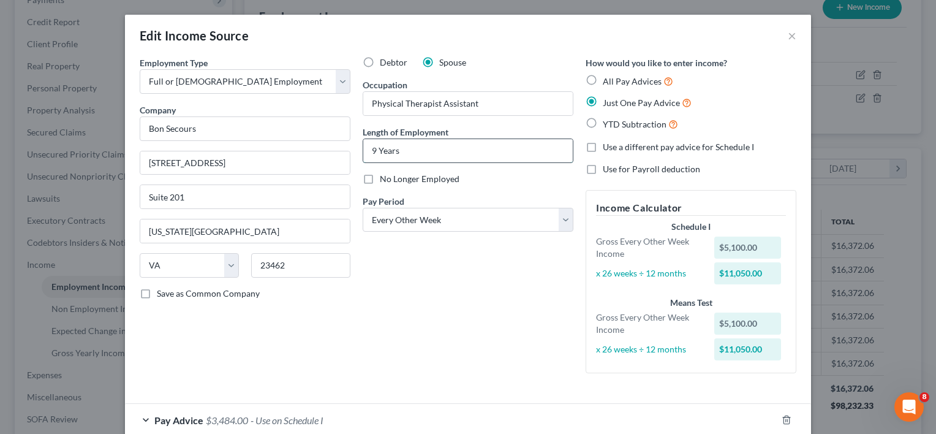
drag, startPoint x: 372, startPoint y: 149, endPoint x: 366, endPoint y: 149, distance: 6.7
click at [366, 149] on input "9 Years" at bounding box center [467, 150] width 209 height 23
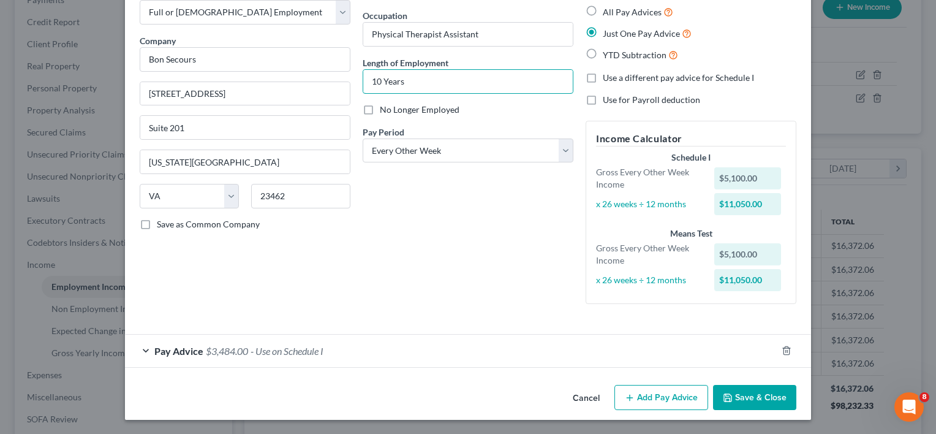
type input "10 Years"
click at [140, 346] on div "Pay Advice $3,484.00 - Use on Schedule I" at bounding box center [451, 350] width 652 height 32
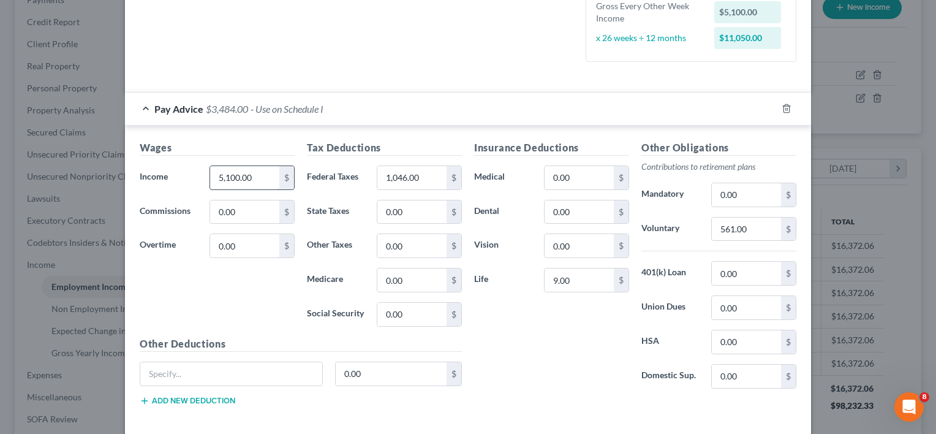
scroll to position [312, 0]
click at [254, 175] on input "5,100.00" at bounding box center [244, 176] width 69 height 23
type input "2,489.86"
click at [426, 184] on input "1,046.00" at bounding box center [411, 176] width 69 height 23
type input "512.67"
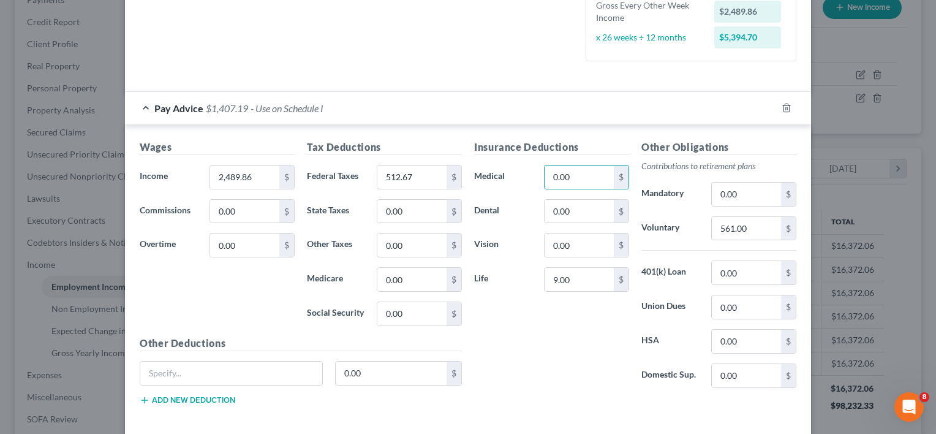
drag, startPoint x: 577, startPoint y: 184, endPoint x: 622, endPoint y: 140, distance: 63.2
click at [622, 140] on h5 "Insurance Deductions" at bounding box center [551, 147] width 155 height 15
drag, startPoint x: 760, startPoint y: 232, endPoint x: 752, endPoint y: 233, distance: 8.7
click at [752, 233] on input "561.00" at bounding box center [746, 228] width 69 height 23
type input "323.69"
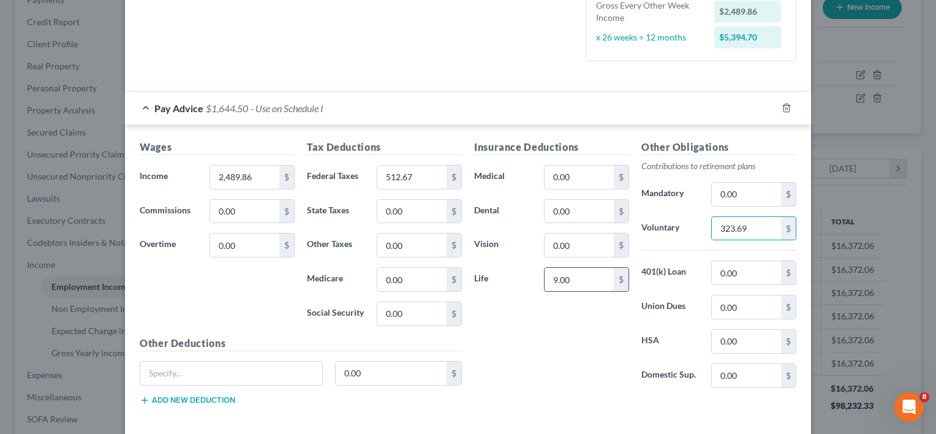
click at [576, 279] on input "9.00" at bounding box center [578, 279] width 69 height 23
type input "4.27"
click at [545, 333] on div "Insurance Deductions Medical 0.00 $ Dental 0.00 $ Vision 0.00 $ Life 4.27 $" at bounding box center [551, 269] width 167 height 258
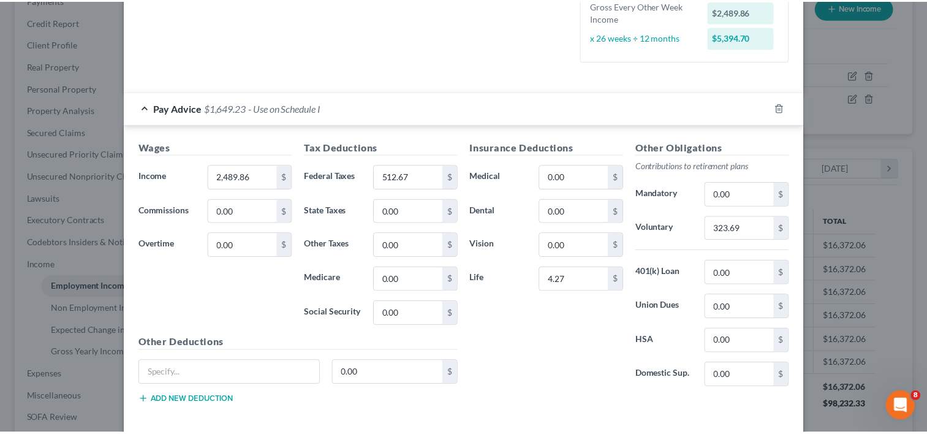
scroll to position [367, 0]
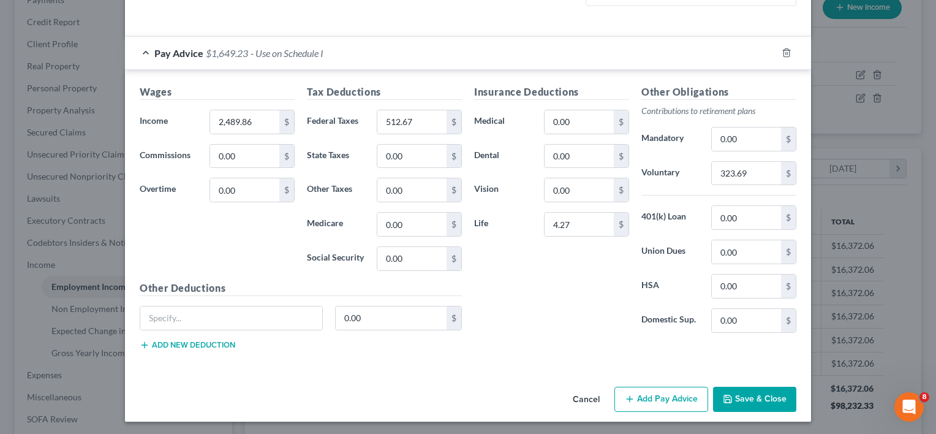
click at [739, 399] on button "Save & Close" at bounding box center [754, 399] width 83 height 26
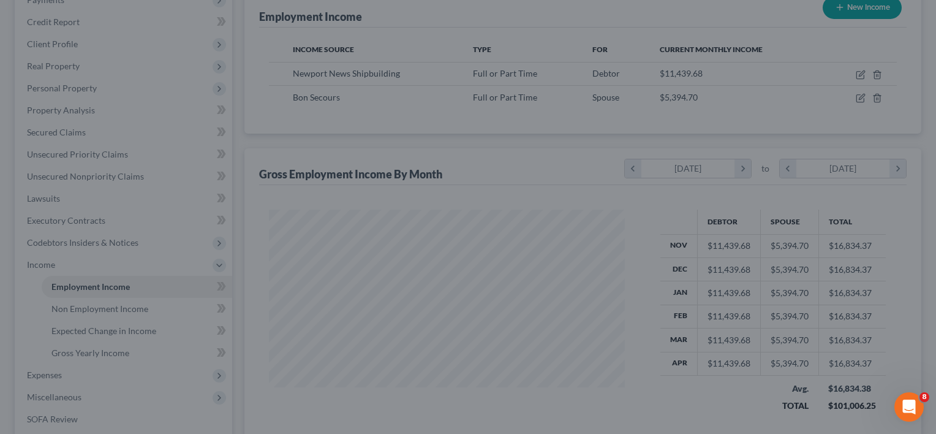
scroll to position [612261, 612103]
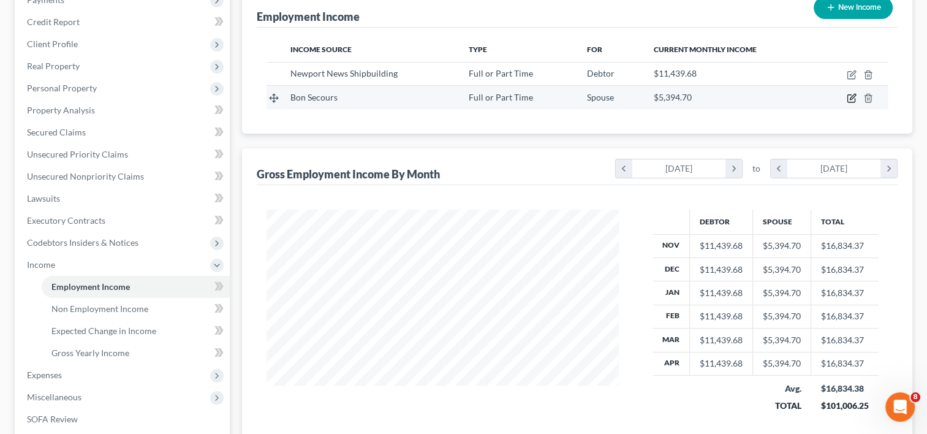
click at [853, 93] on icon "button" at bounding box center [851, 98] width 10 height 10
select select "0"
select select "48"
select select "2"
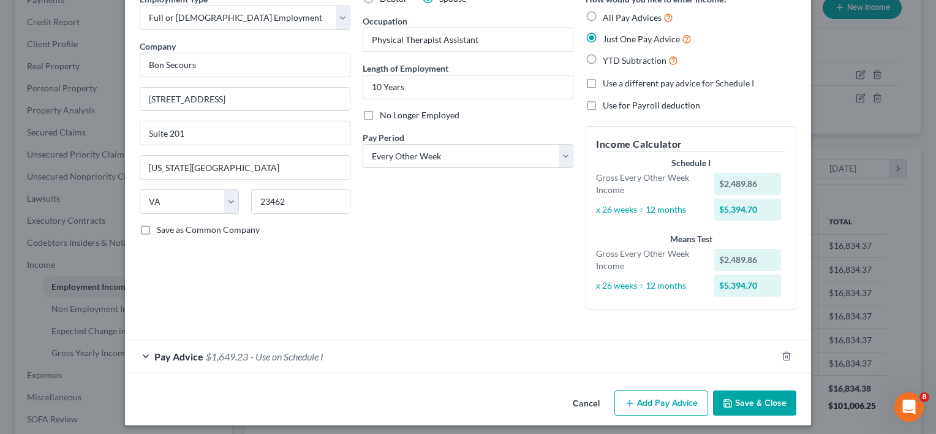
scroll to position [69, 0]
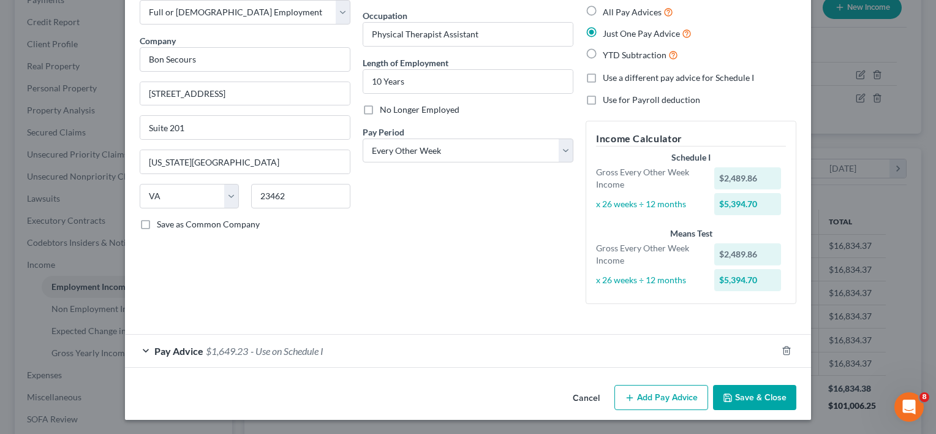
click at [140, 347] on div "Pay Advice $1,649.23 - Use on Schedule I" at bounding box center [451, 350] width 652 height 32
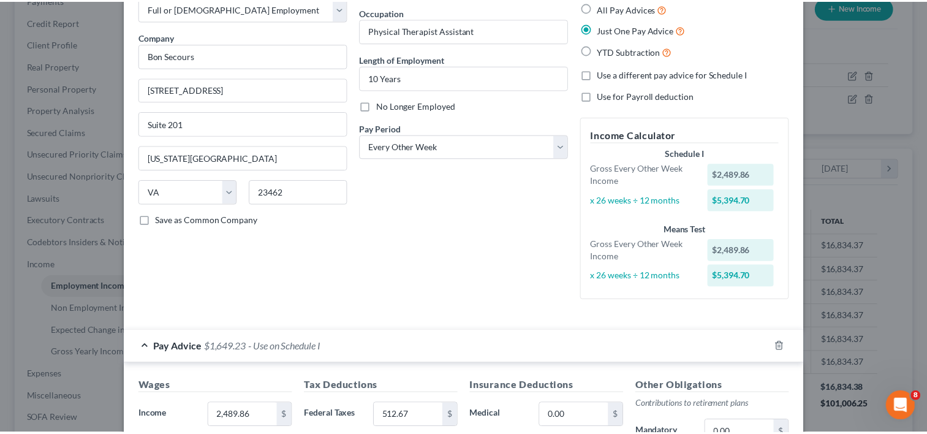
scroll to position [0, 0]
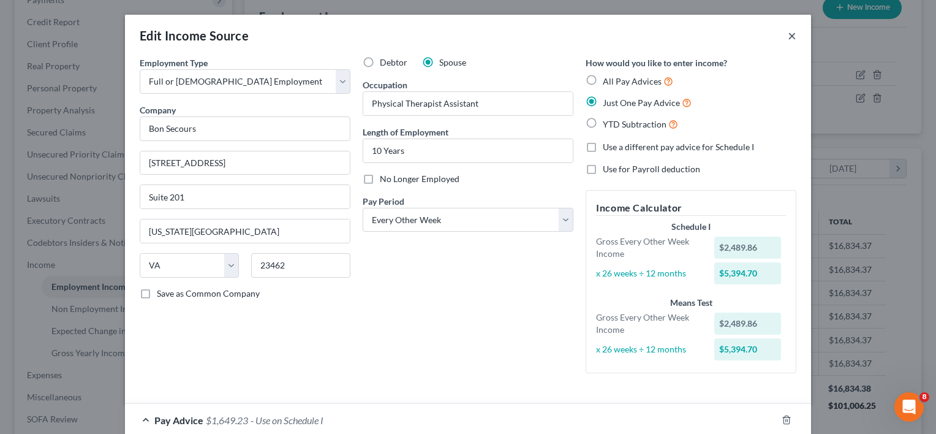
click at [788, 33] on button "×" at bounding box center [792, 35] width 9 height 15
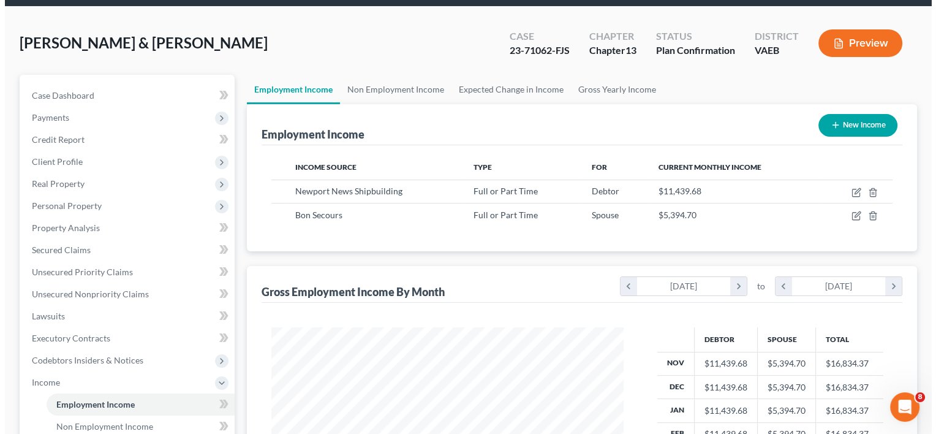
scroll to position [37, 0]
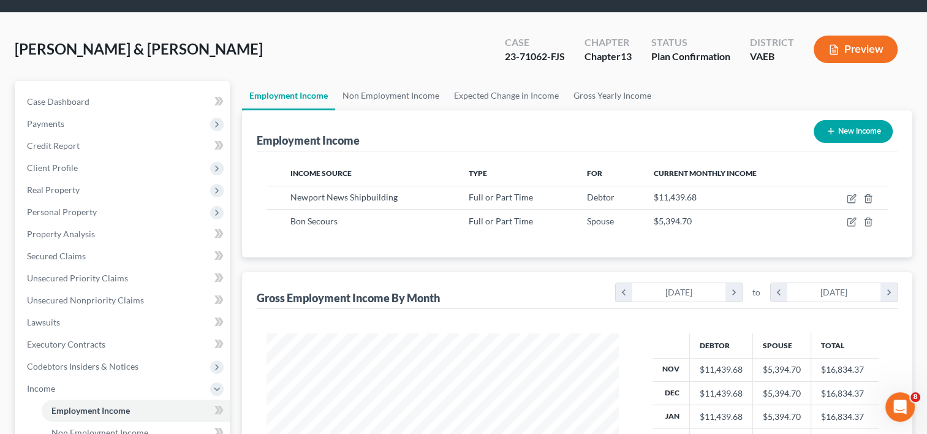
click at [863, 56] on button "Preview" at bounding box center [855, 50] width 84 height 28
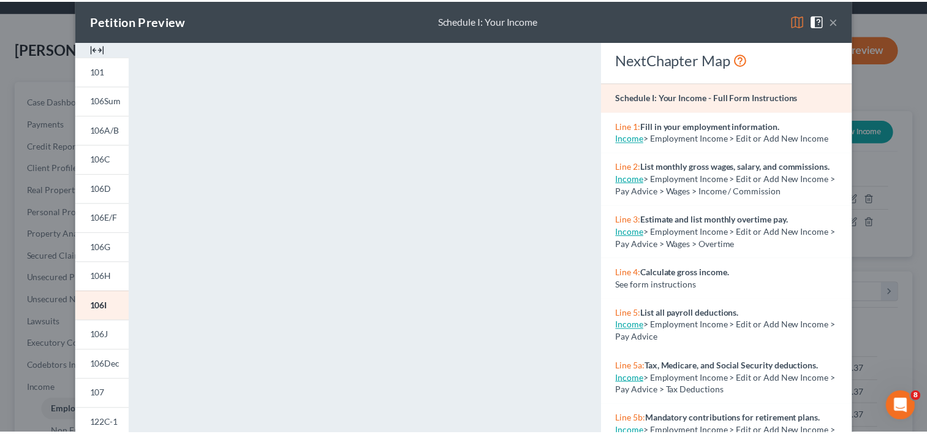
scroll to position [0, 0]
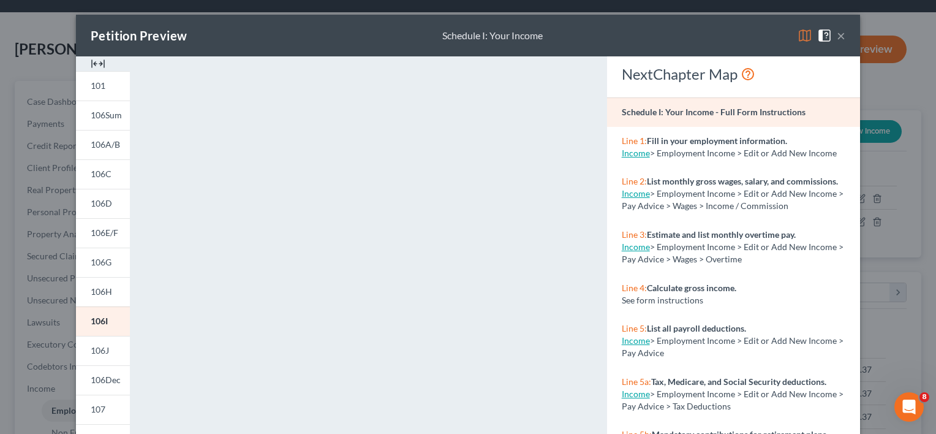
click at [837, 34] on button "×" at bounding box center [841, 35] width 9 height 15
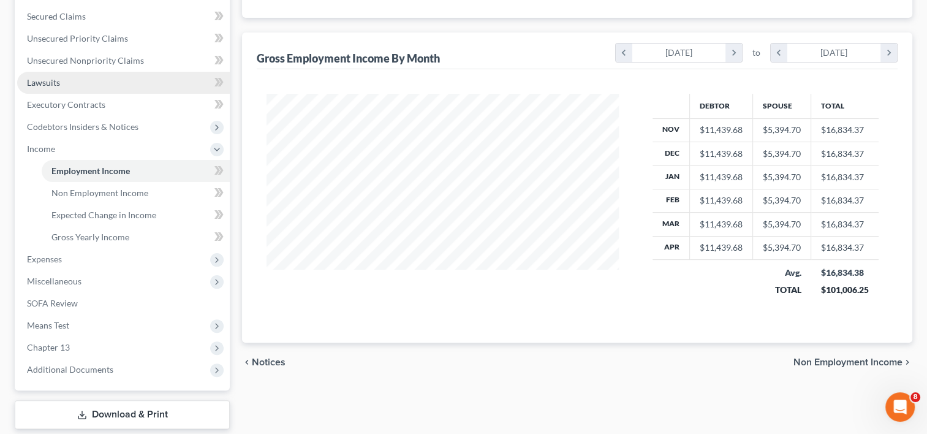
scroll to position [278, 0]
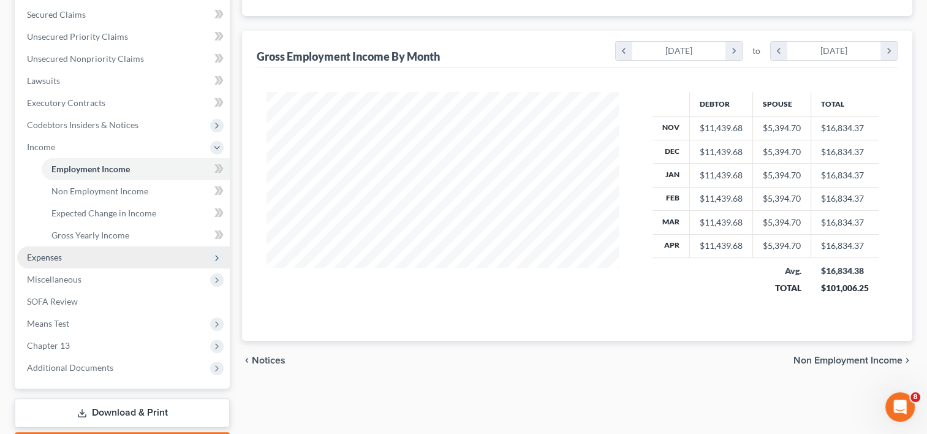
click at [55, 255] on span "Expenses" at bounding box center [44, 257] width 35 height 10
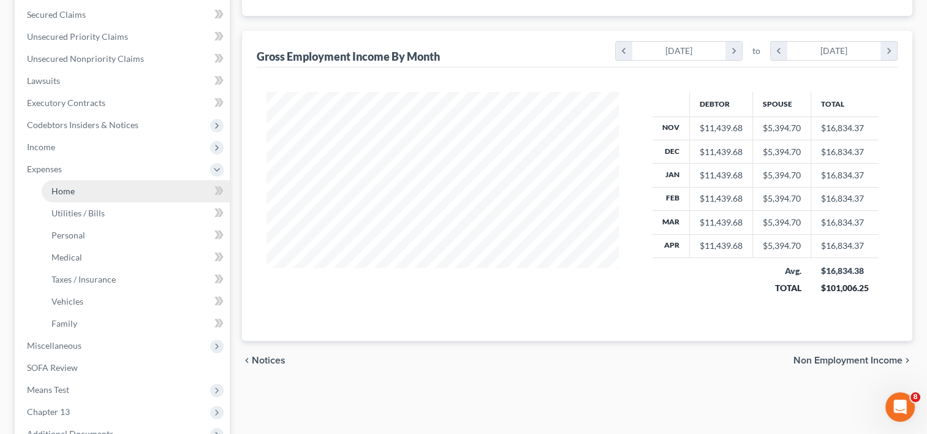
click at [73, 190] on span "Home" at bounding box center [62, 191] width 23 height 10
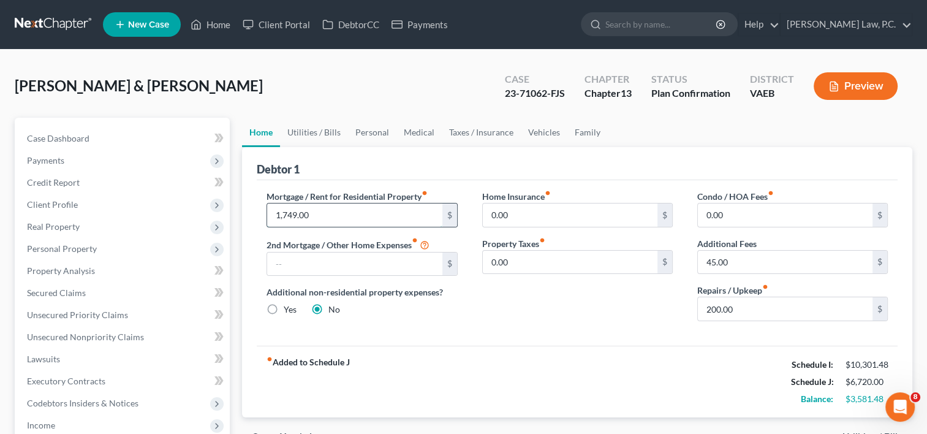
click at [346, 216] on input "1,749.00" at bounding box center [354, 214] width 175 height 23
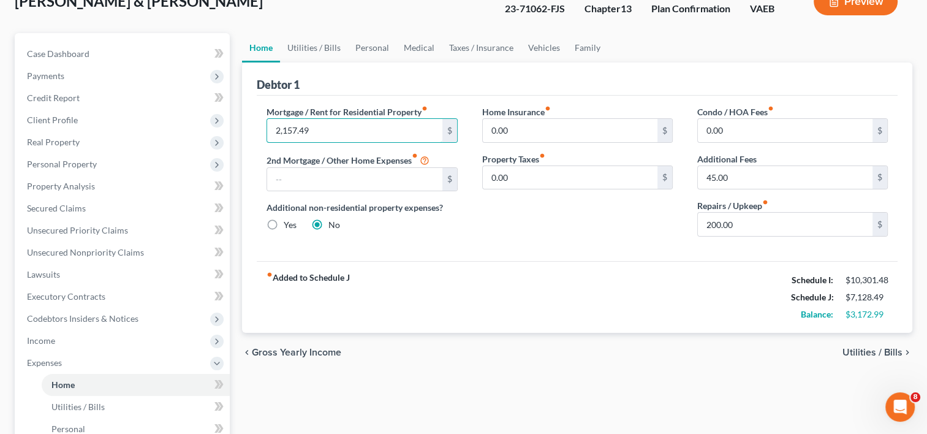
scroll to position [78, 0]
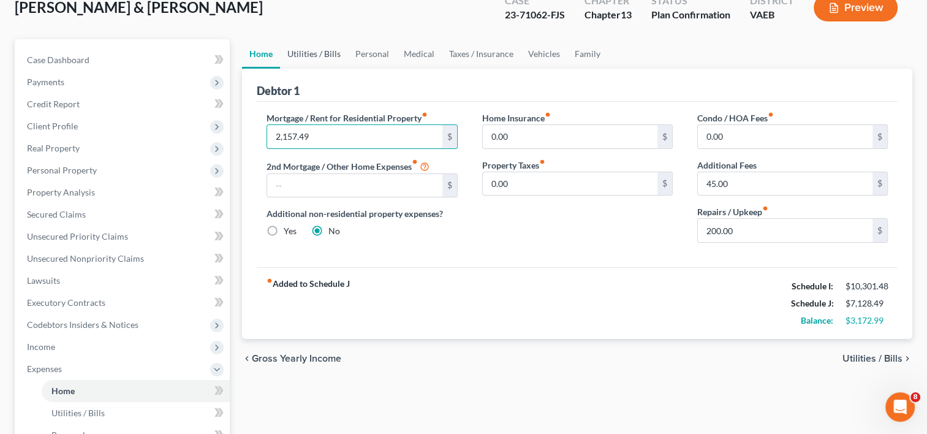
type input "2,157.49"
click at [319, 47] on link "Utilities / Bills" at bounding box center [314, 53] width 68 height 29
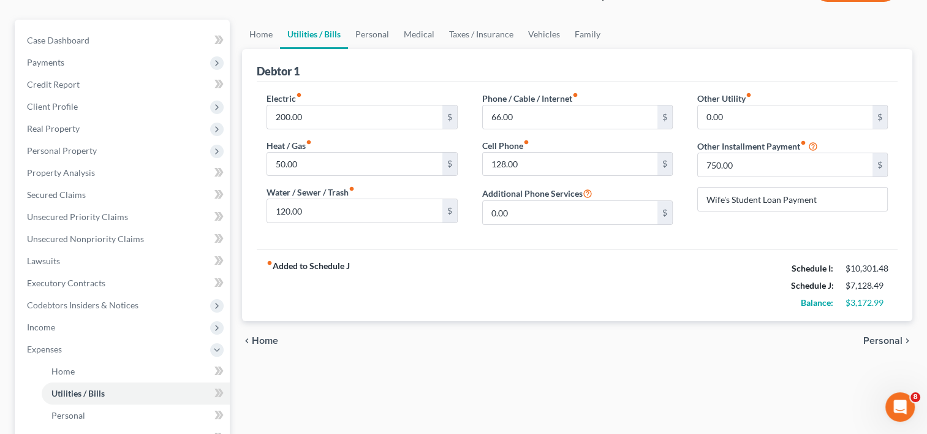
scroll to position [99, 0]
type input "115"
click at [520, 114] on input "66.00" at bounding box center [570, 115] width 175 height 23
type input "116"
drag, startPoint x: 743, startPoint y: 115, endPoint x: 813, endPoint y: 61, distance: 88.7
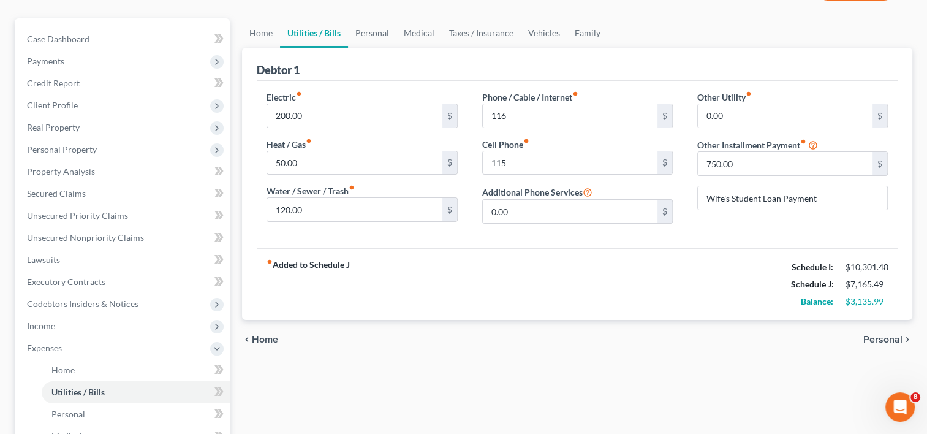
click at [813, 61] on div "Debtor 1" at bounding box center [577, 64] width 641 height 33
click at [728, 114] on input "0.00" at bounding box center [785, 115] width 175 height 23
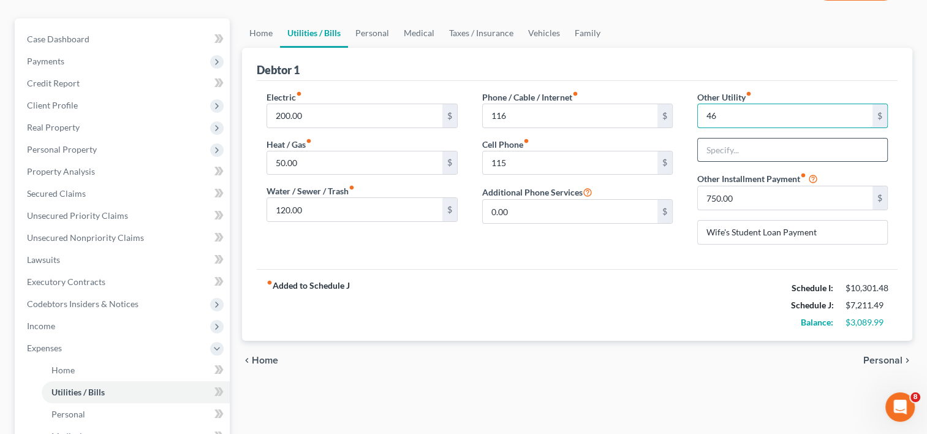
type input "46"
click at [738, 156] on input "text" at bounding box center [792, 149] width 189 height 23
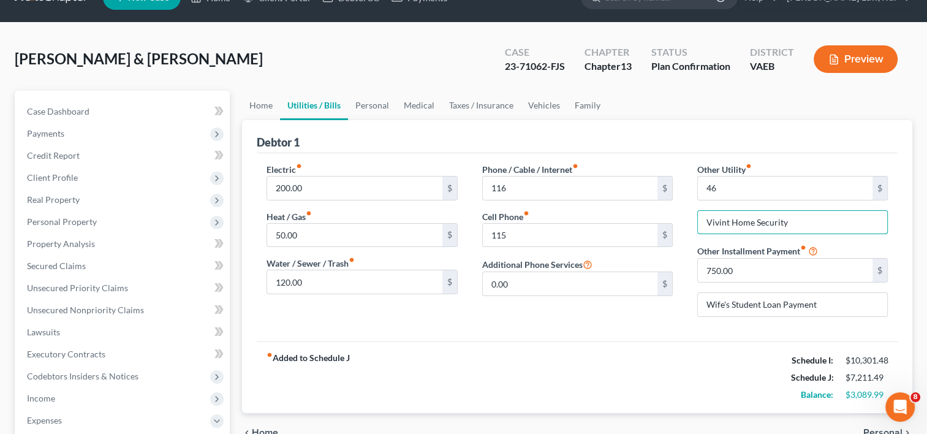
scroll to position [17, 0]
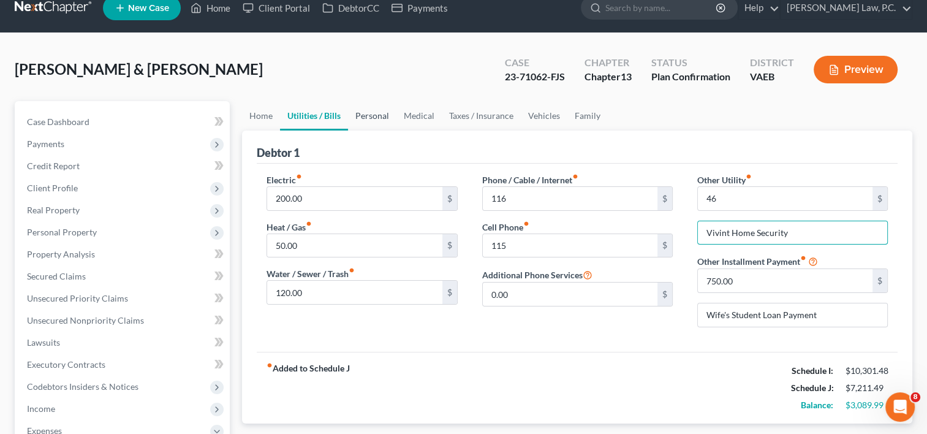
type input "Vivint Home Security"
click at [371, 111] on link "Personal" at bounding box center [372, 115] width 48 height 29
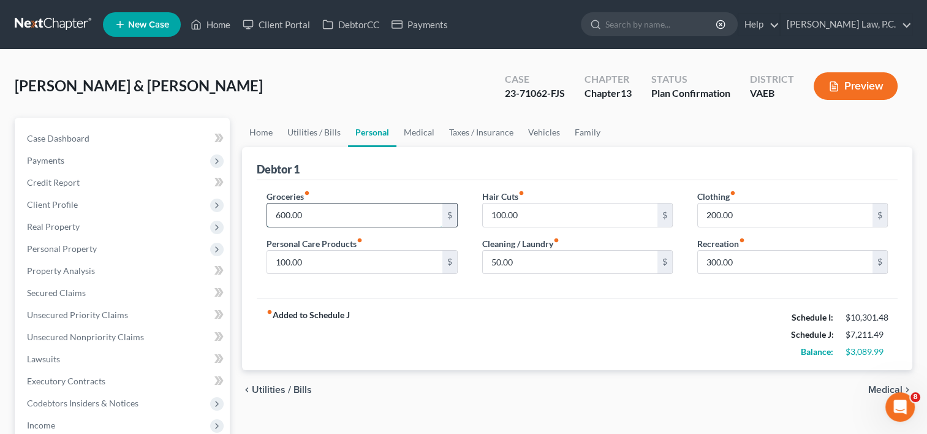
click at [330, 216] on input "600.00" at bounding box center [354, 214] width 175 height 23
type input "850"
type input "100"
click at [762, 266] on input "300.00" at bounding box center [785, 262] width 175 height 23
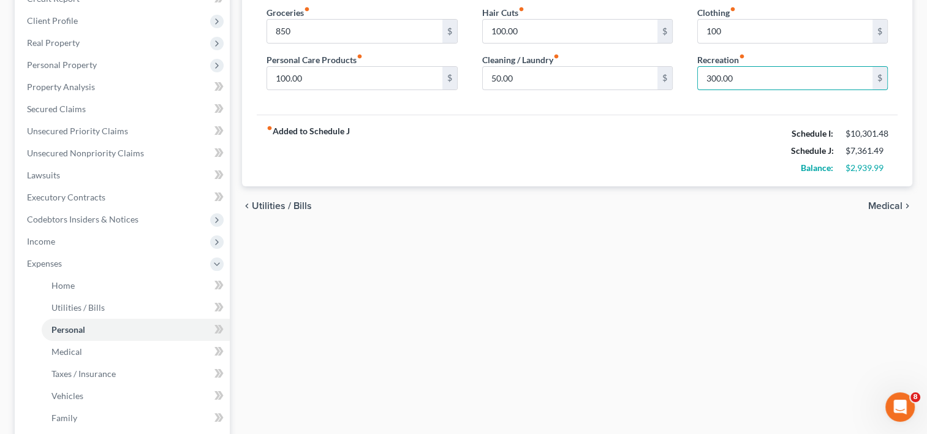
click at [891, 203] on span "Medical" at bounding box center [885, 206] width 34 height 10
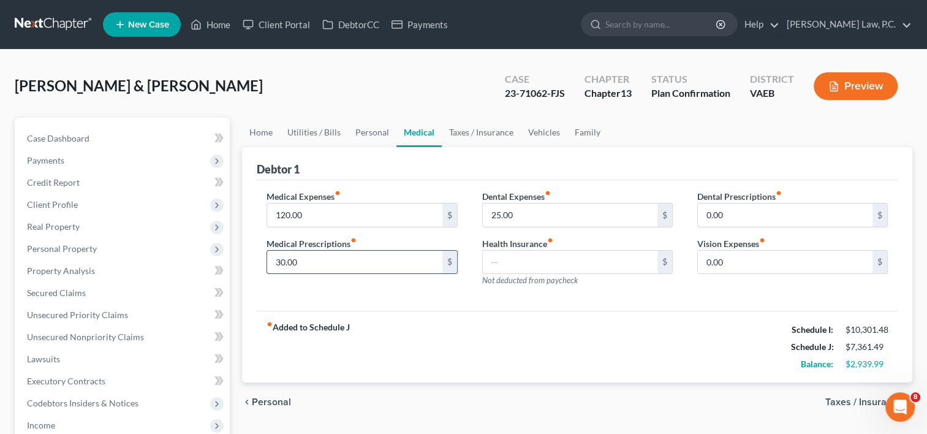
click at [320, 270] on input "30.00" at bounding box center [354, 262] width 175 height 23
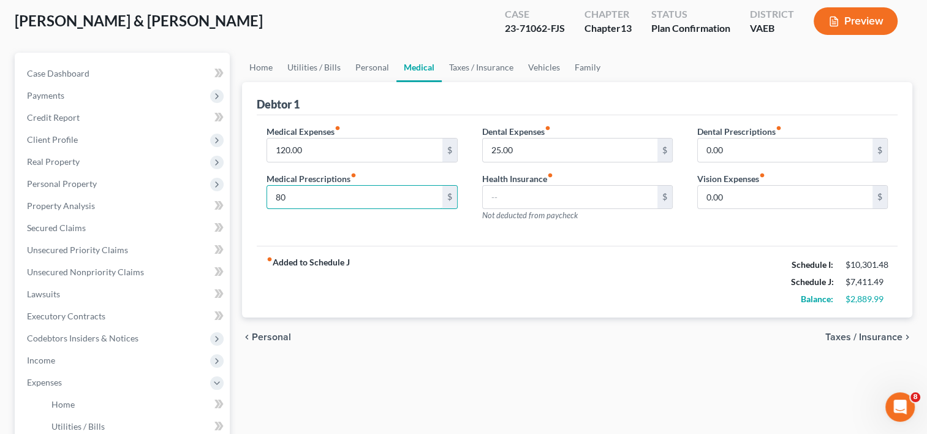
scroll to position [81, 0]
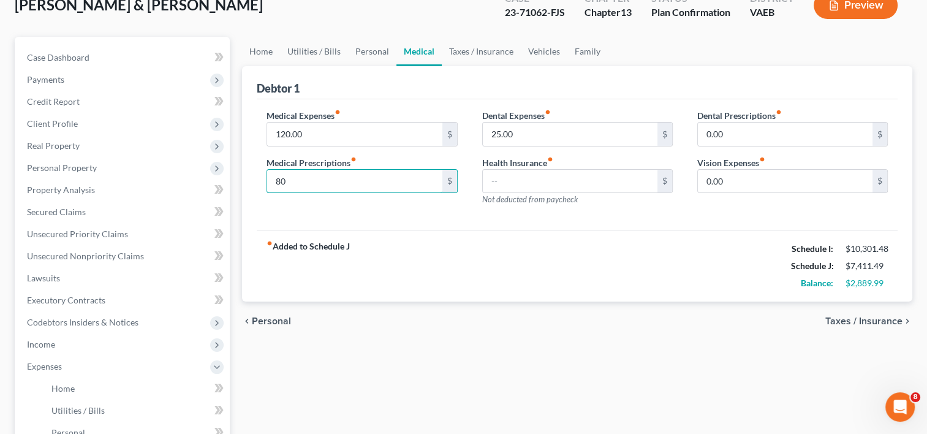
type input "80"
click at [867, 316] on span "Taxes / Insurance" at bounding box center [863, 321] width 77 height 10
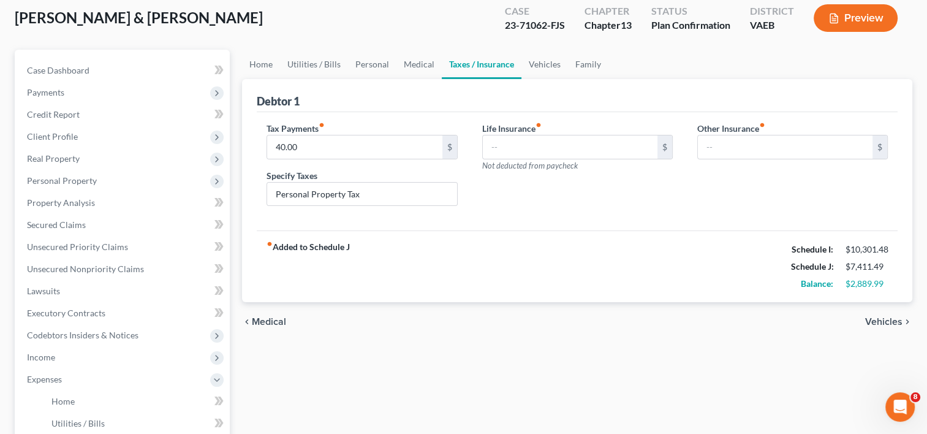
scroll to position [69, 0]
click at [902, 316] on span "Vehicles" at bounding box center [883, 321] width 37 height 10
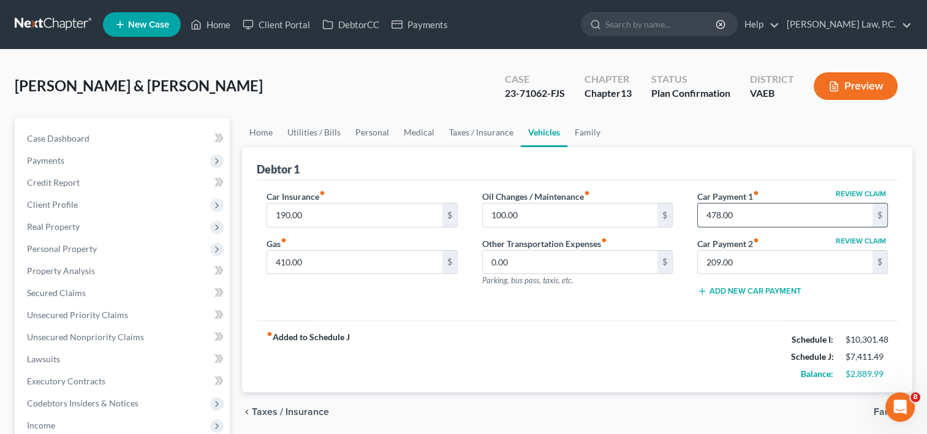
click at [798, 220] on input "478.00" at bounding box center [785, 214] width 175 height 23
click at [401, 207] on input "190.00" at bounding box center [354, 214] width 175 height 23
type input "195"
click at [740, 258] on input "209.00" at bounding box center [785, 262] width 175 height 23
click at [647, 328] on div "fiber_manual_record Added to Schedule J Schedule I: $10,301.48 Schedule J: $6,7…" at bounding box center [577, 356] width 641 height 72
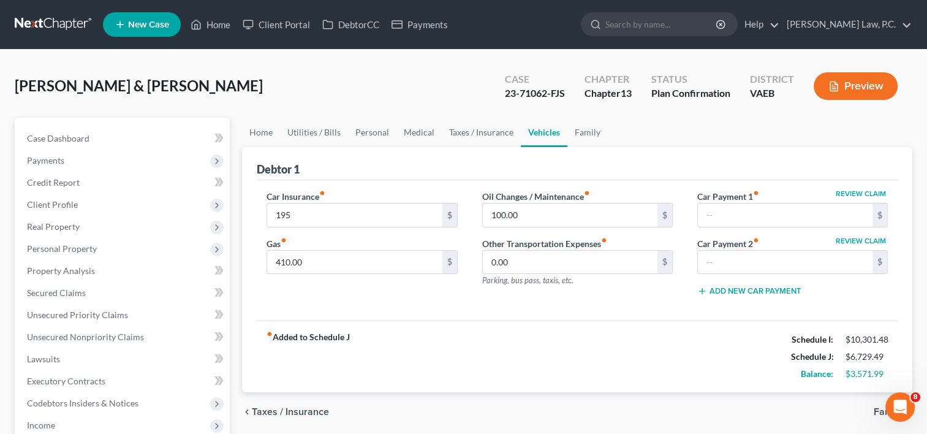
click at [554, 293] on div "Oil Changes / Maintenance fiber_manual_record 100.00 $ Other Transportation Exp…" at bounding box center [577, 248] width 215 height 116
click at [559, 326] on div "fiber_manual_record Added to Schedule J Schedule I: $10,301.48 Schedule J: $6,7…" at bounding box center [577, 356] width 641 height 72
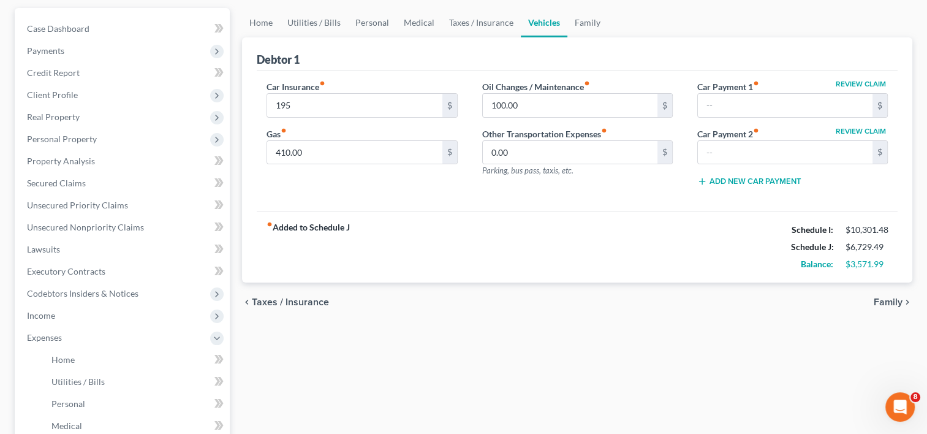
scroll to position [110, 0]
click at [896, 299] on span "Family" at bounding box center [887, 301] width 29 height 10
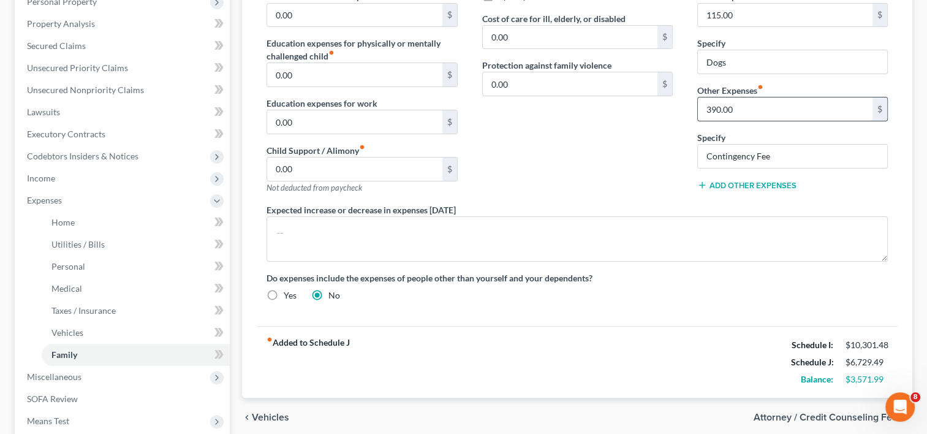
scroll to position [257, 0]
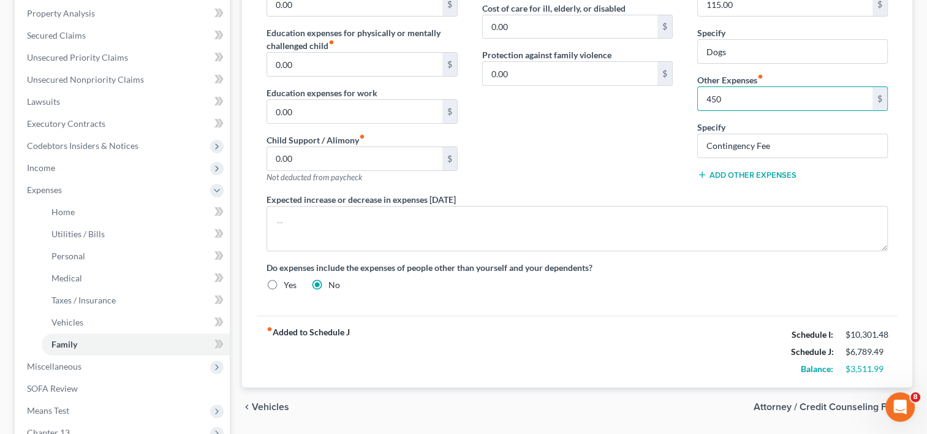
type input "450"
click at [639, 264] on label "Do expenses include the expenses of people other than yourself and your depende…" at bounding box center [576, 267] width 621 height 13
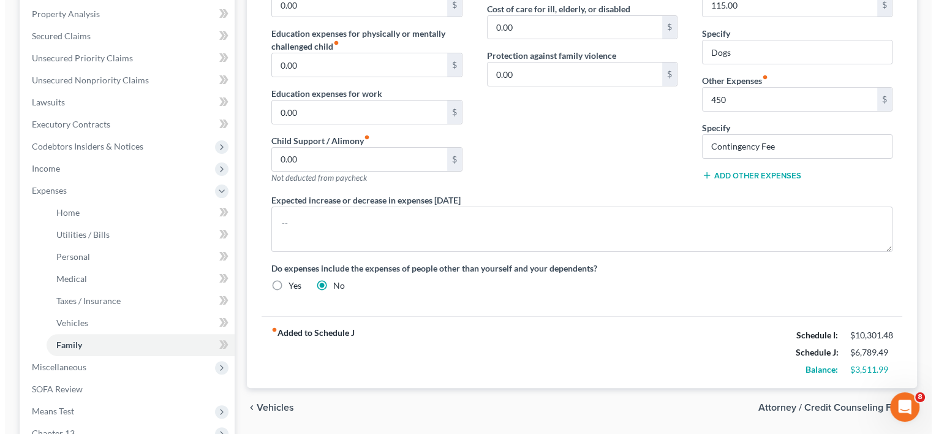
scroll to position [0, 0]
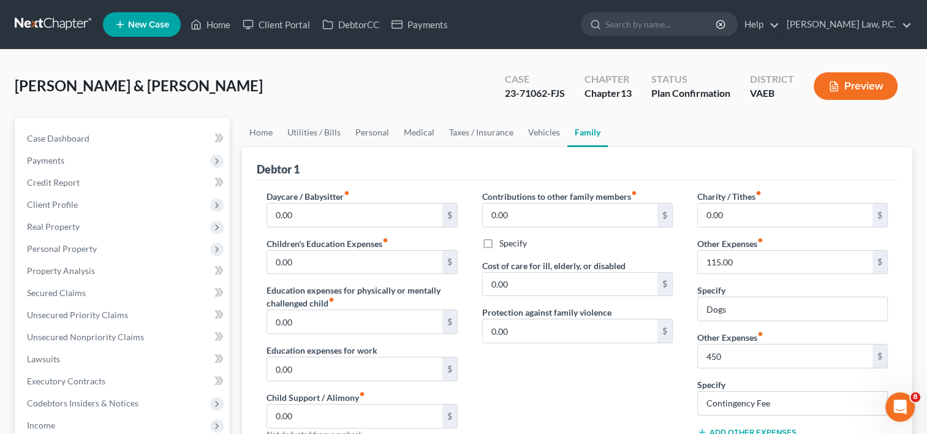
click at [848, 85] on button "Preview" at bounding box center [855, 86] width 84 height 28
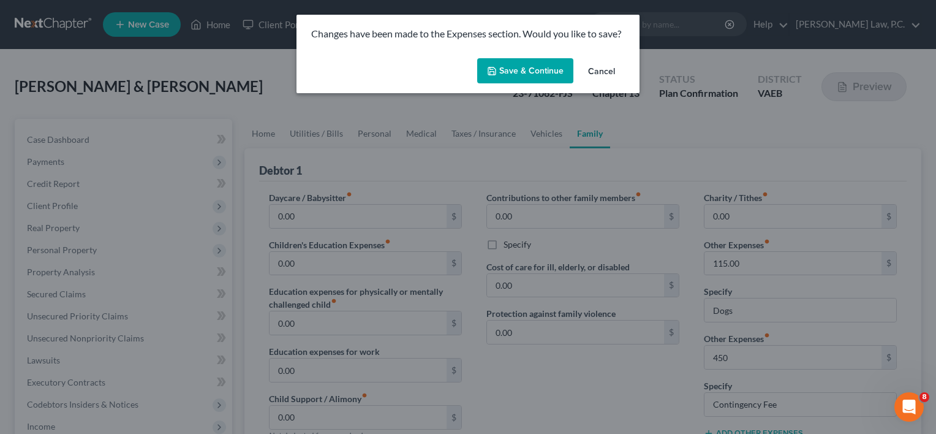
click at [529, 78] on button "Save & Continue" at bounding box center [525, 71] width 96 height 26
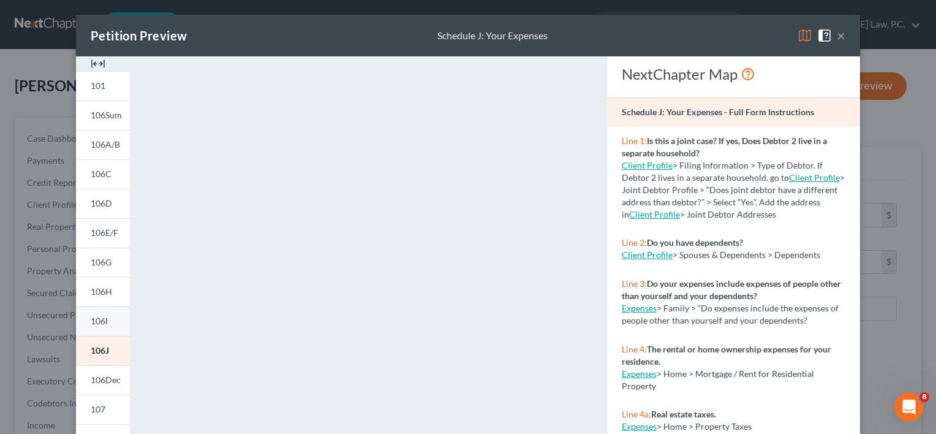
click at [97, 328] on link "106I" at bounding box center [103, 320] width 54 height 29
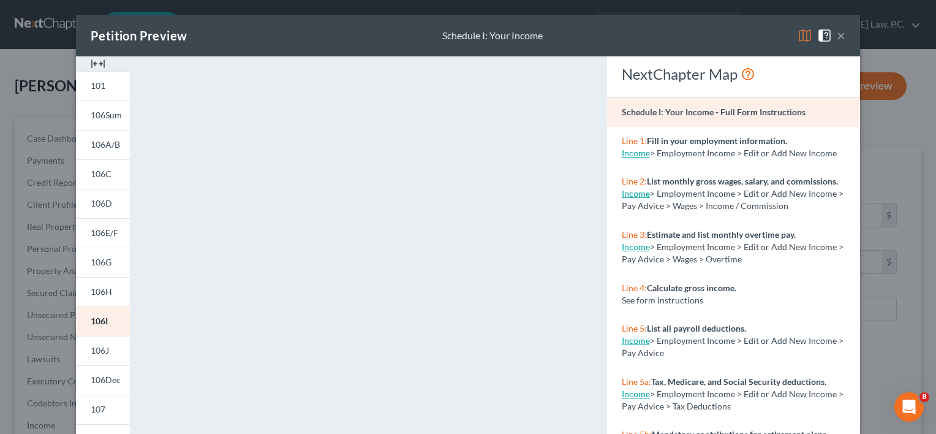
click at [837, 34] on button "×" at bounding box center [841, 35] width 9 height 15
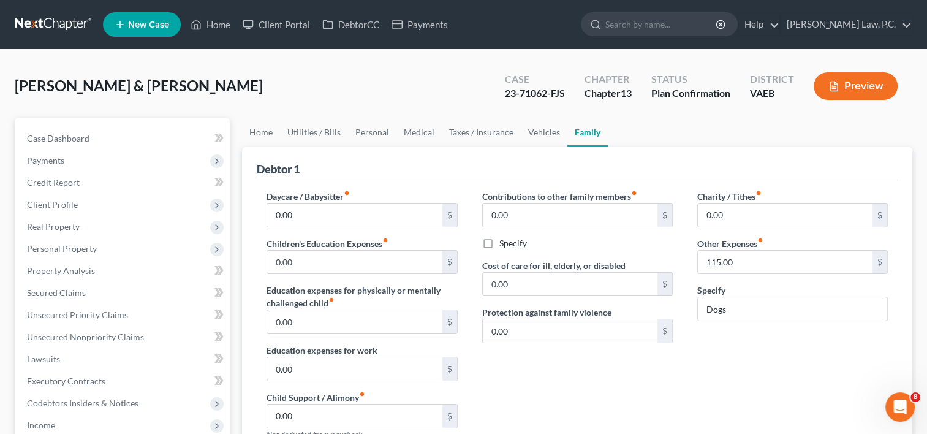
click at [867, 85] on button "Preview" at bounding box center [855, 86] width 84 height 28
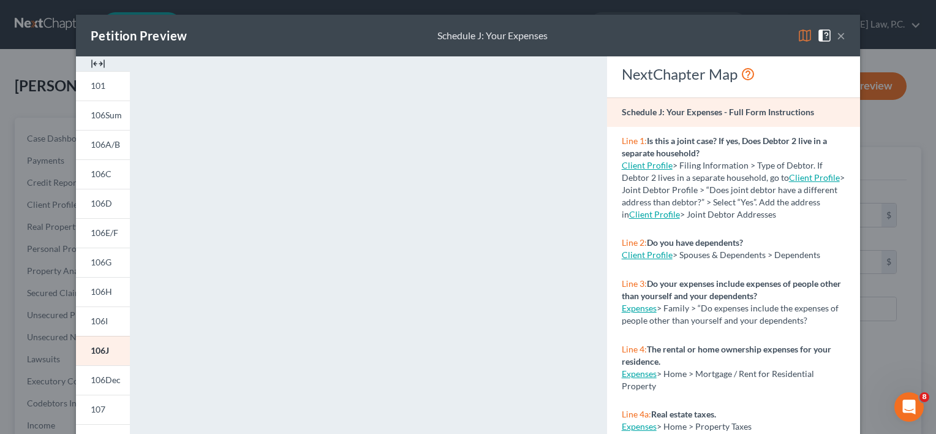
click at [838, 34] on button "×" at bounding box center [841, 35] width 9 height 15
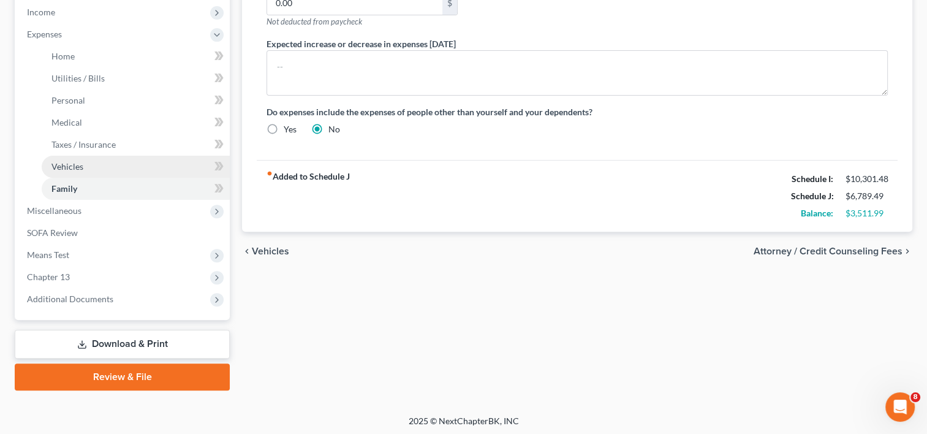
scroll to position [415, 0]
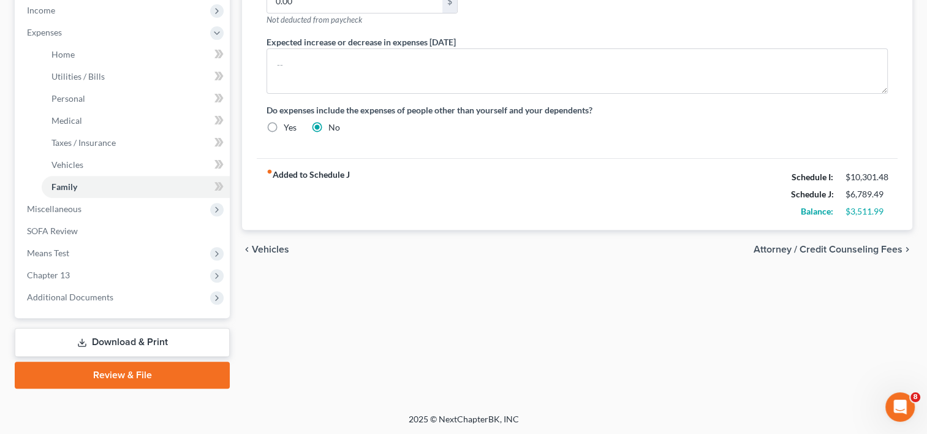
click at [121, 341] on link "Download & Print" at bounding box center [122, 342] width 215 height 29
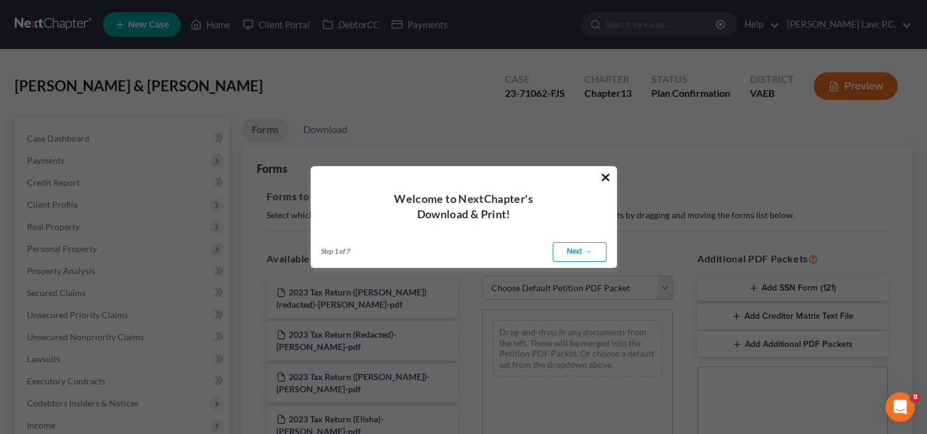
click at [608, 179] on button "×" at bounding box center [606, 177] width 12 height 20
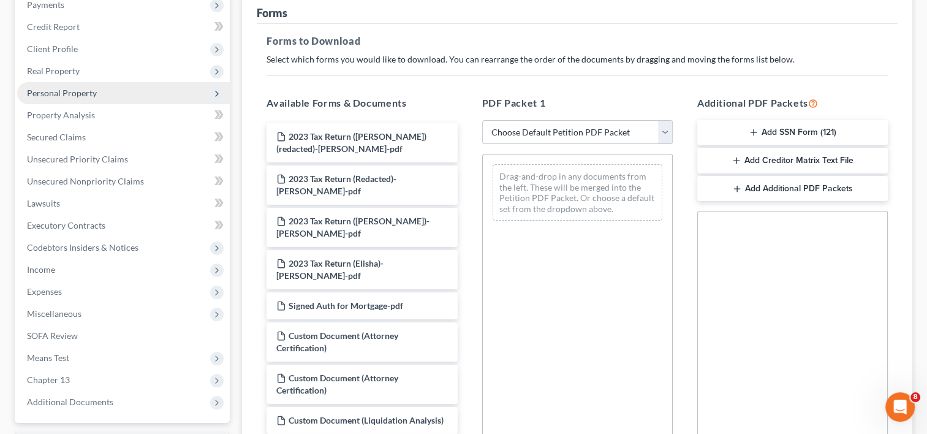
scroll to position [156, 0]
click at [579, 128] on select "Choose Default Petition PDF Packet Complete Bankruptcy Petition (all forms and …" at bounding box center [577, 131] width 190 height 24
select select "4"
click at [482, 119] on select "Choose Default Petition PDF Packet Complete Bankruptcy Petition (all forms and …" at bounding box center [577, 131] width 190 height 24
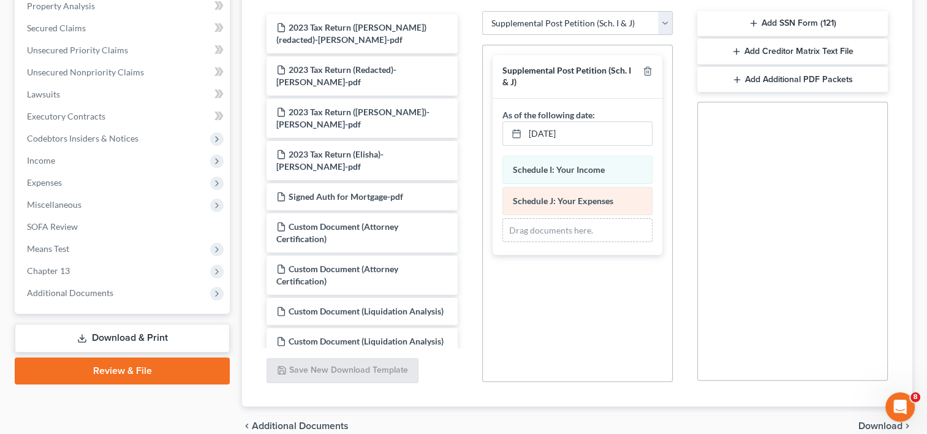
scroll to position [322, 0]
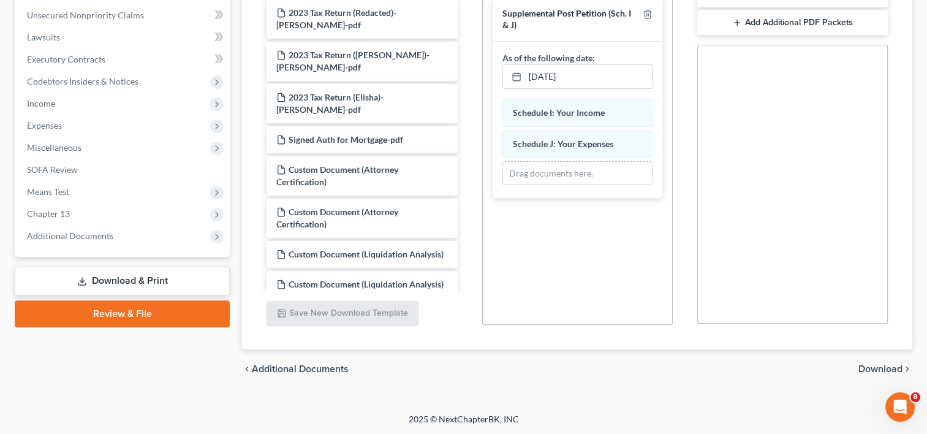
click at [149, 283] on link "Download & Print" at bounding box center [122, 280] width 215 height 29
click at [98, 353] on div "Case Dashboard Payments Invoices Payments Payments Credit Report Client Profile" at bounding box center [122, 92] width 227 height 593
click at [112, 311] on link "Review & File" at bounding box center [122, 313] width 215 height 27
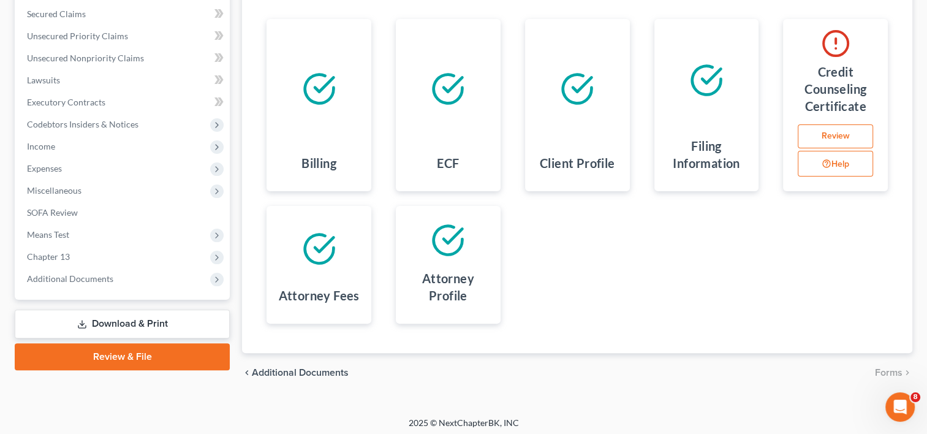
scroll to position [282, 0]
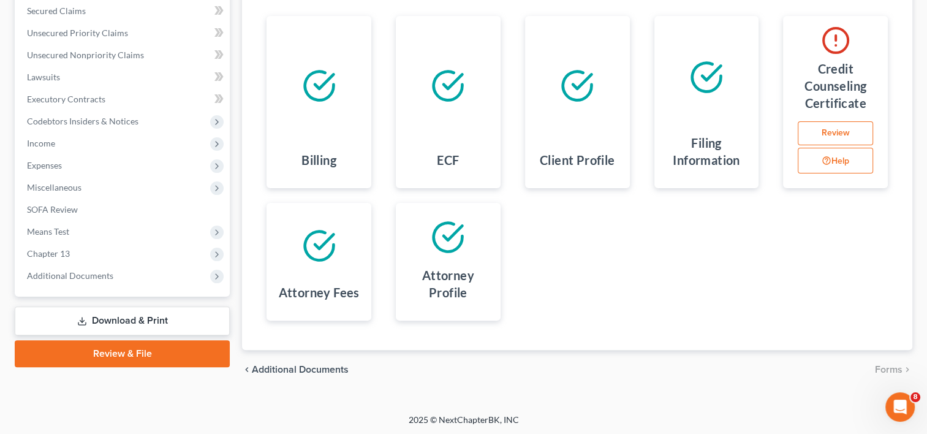
click at [105, 320] on link "Download & Print" at bounding box center [122, 320] width 215 height 29
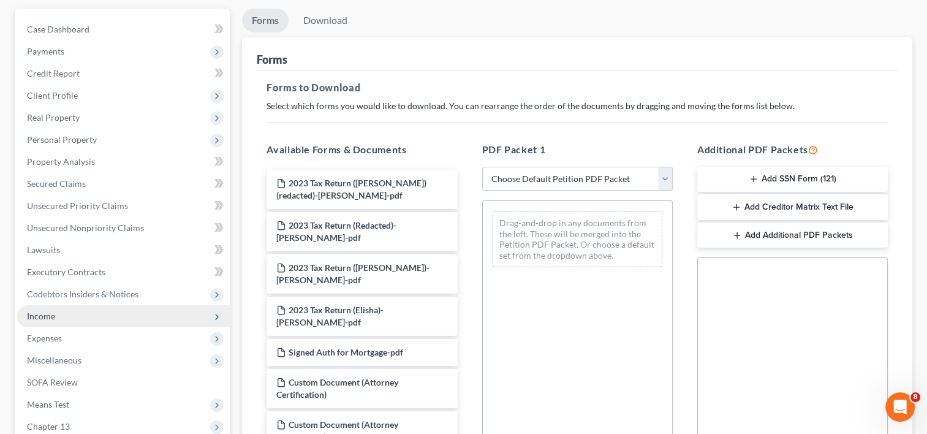
scroll to position [107, 0]
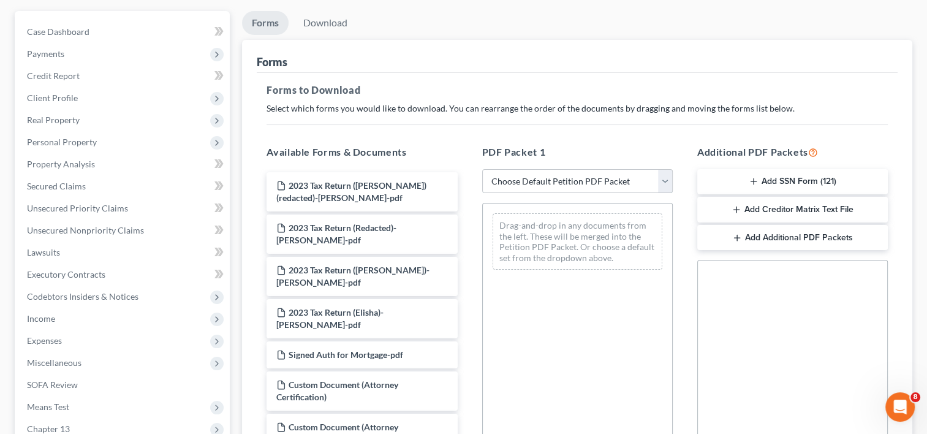
click at [538, 173] on select "Choose Default Petition PDF Packet Complete Bankruptcy Petition (all forms and …" at bounding box center [577, 181] width 190 height 24
select select "8"
click at [482, 169] on select "Choose Default Petition PDF Packet Complete Bankruptcy Petition (all forms and …" at bounding box center [577, 181] width 190 height 24
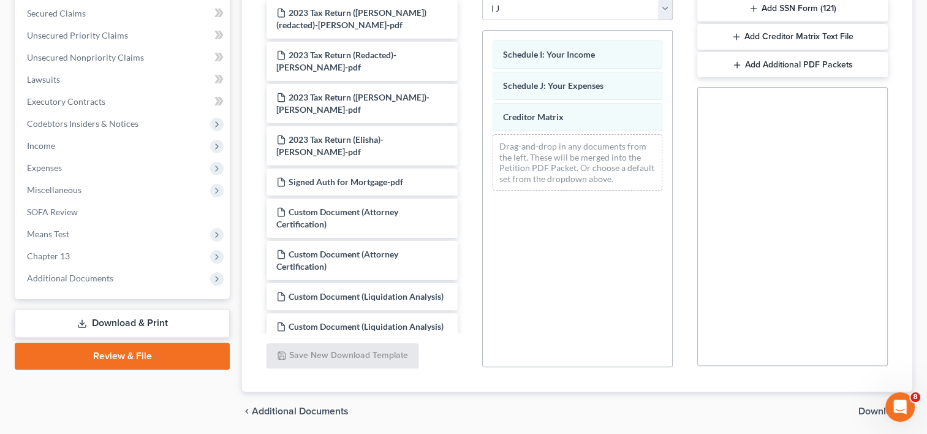
scroll to position [284, 0]
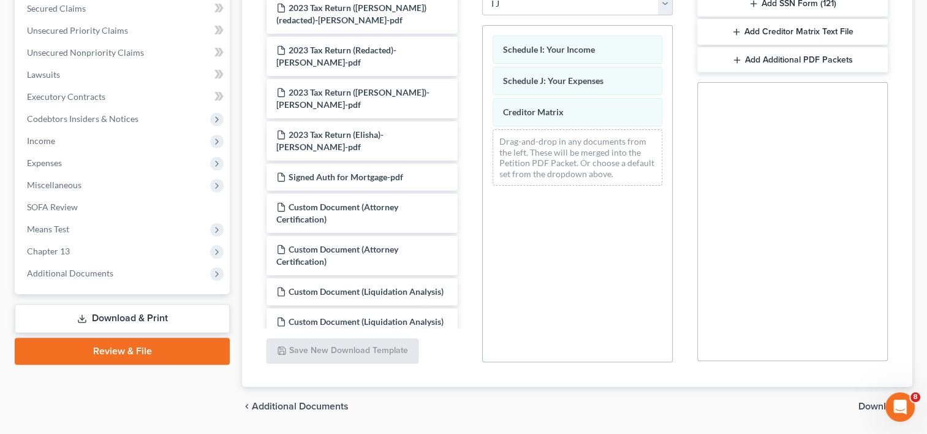
click at [161, 317] on link "Download & Print" at bounding box center [122, 318] width 215 height 29
click at [91, 316] on link "Download & Print" at bounding box center [122, 318] width 215 height 29
click at [605, 289] on div "Schedule I: Your Income Schedule J: Your Expenses Creditor Matrix Drag-and-drop…" at bounding box center [577, 193] width 190 height 337
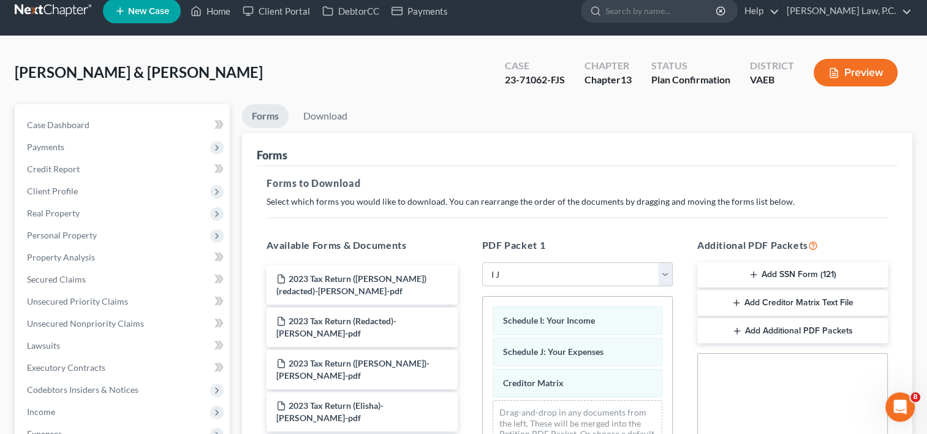
scroll to position [0, 0]
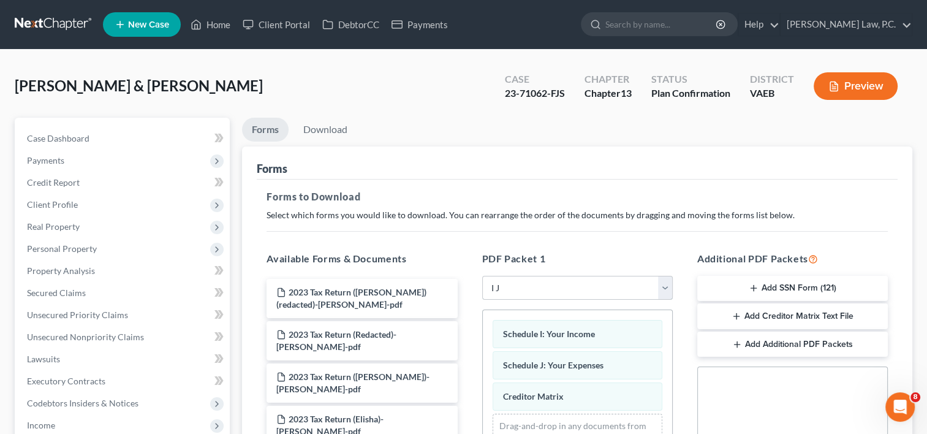
click at [571, 281] on select "Choose Default Petition PDF Packet Complete Bankruptcy Petition (all forms and …" at bounding box center [577, 288] width 190 height 24
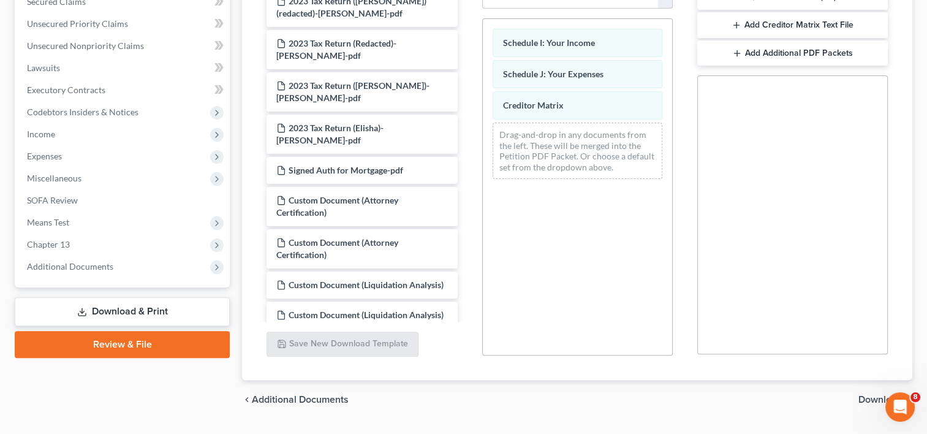
scroll to position [322, 0]
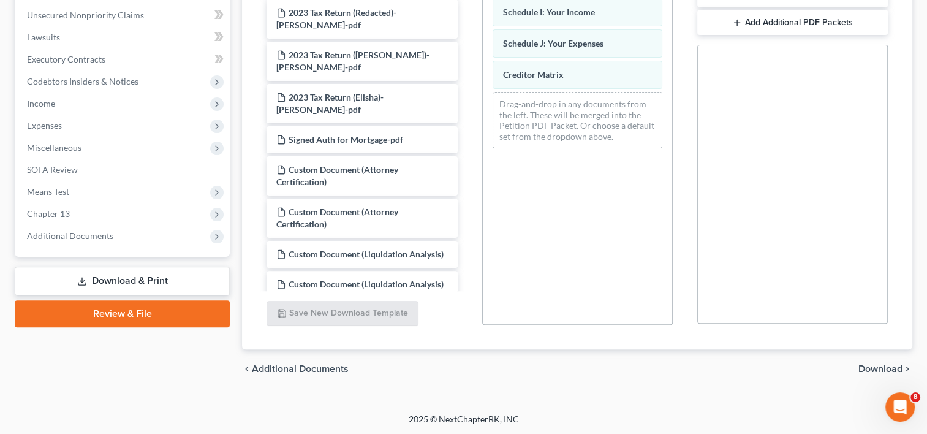
click at [95, 282] on link "Download & Print" at bounding box center [122, 280] width 215 height 29
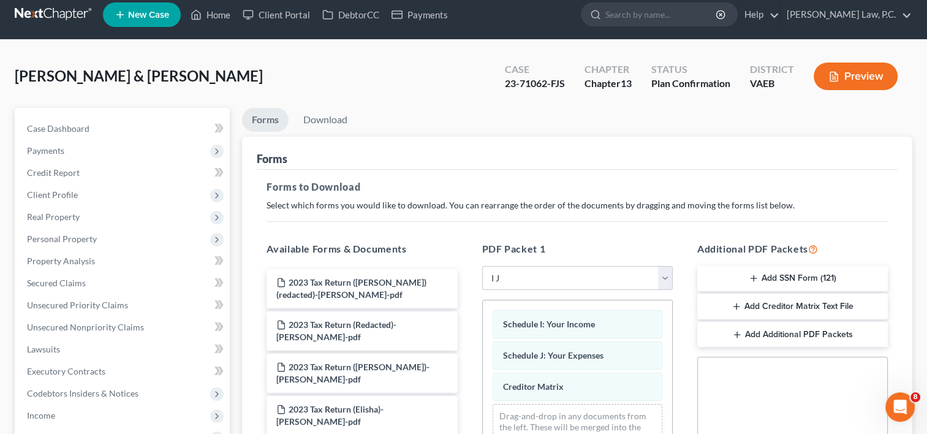
scroll to position [0, 0]
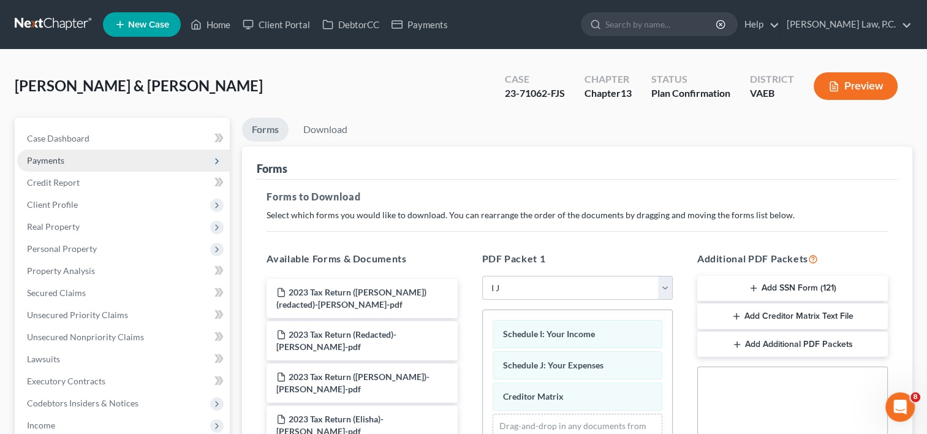
click at [91, 159] on span "Payments" at bounding box center [123, 160] width 213 height 22
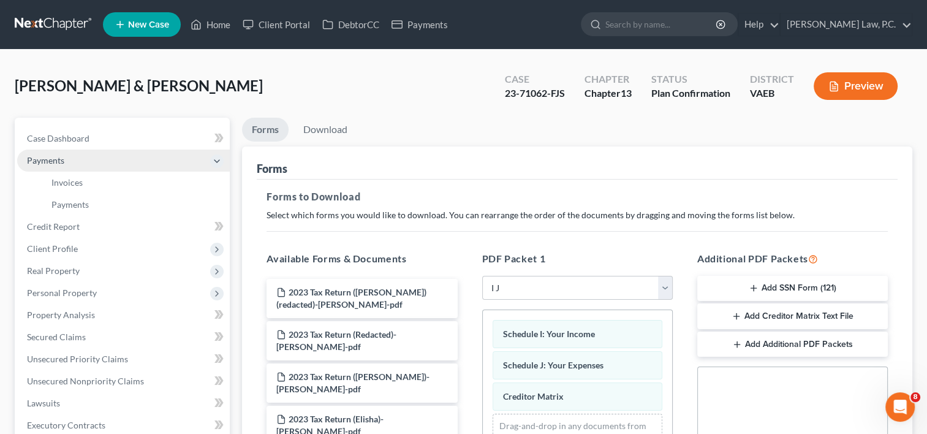
click at [83, 153] on span "Payments" at bounding box center [123, 160] width 213 height 22
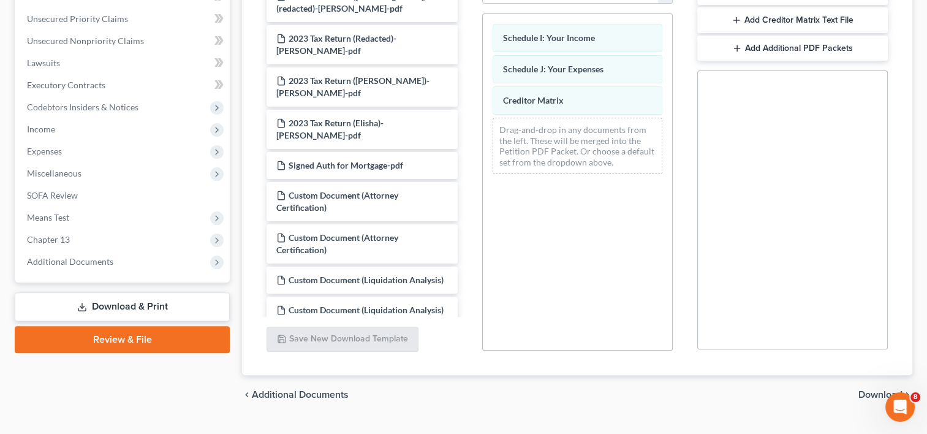
scroll to position [322, 0]
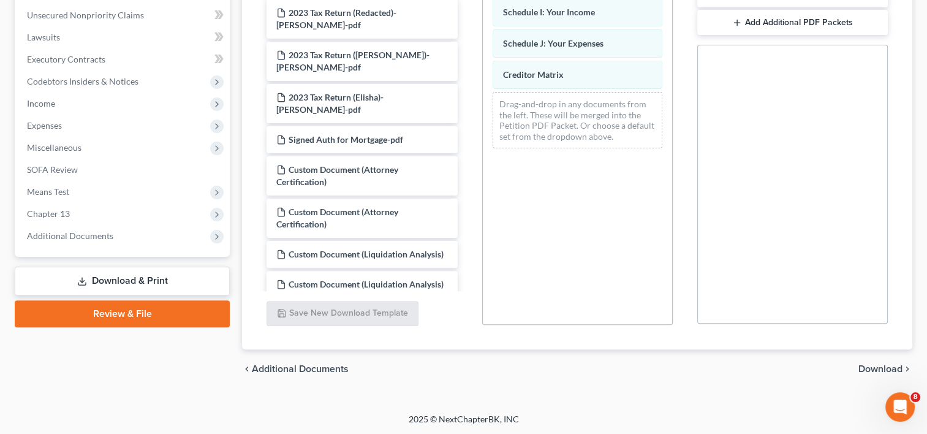
click at [82, 361] on div "Case Dashboard Payments Invoices Payments Payments Credit Report Client Profile" at bounding box center [122, 92] width 227 height 593
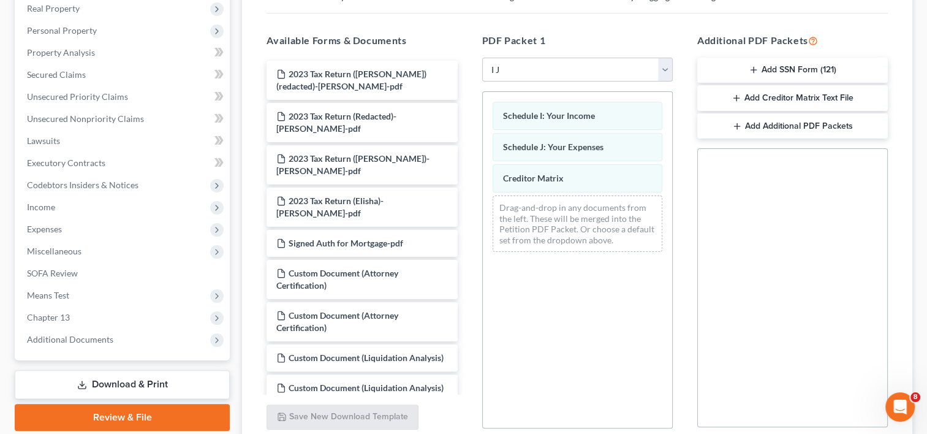
scroll to position [220, 0]
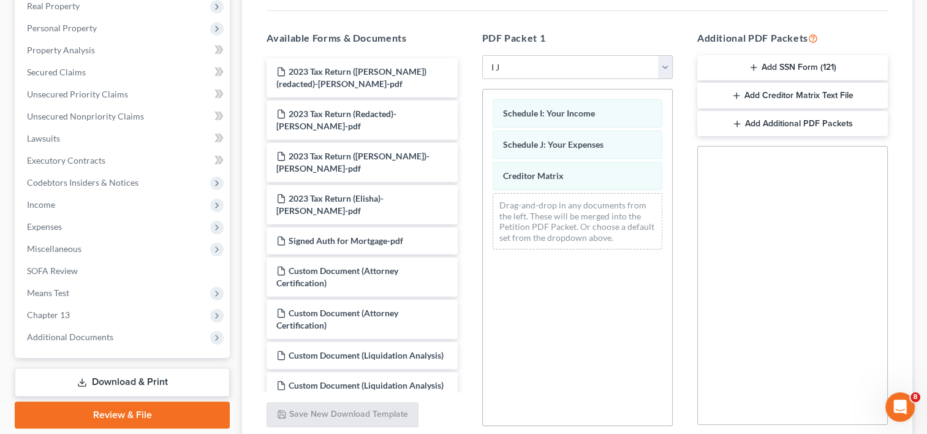
click at [541, 66] on select "Choose Default Petition PDF Packet Complete Bankruptcy Petition (all forms and …" at bounding box center [577, 67] width 190 height 24
click at [482, 55] on select "Choose Default Petition PDF Packet Complete Bankruptcy Petition (all forms and …" at bounding box center [577, 67] width 190 height 24
click at [544, 285] on div "Schedule I: Your Income Schedule J: Your Expenses Creditor Matrix Drag-and-drop…" at bounding box center [577, 257] width 190 height 337
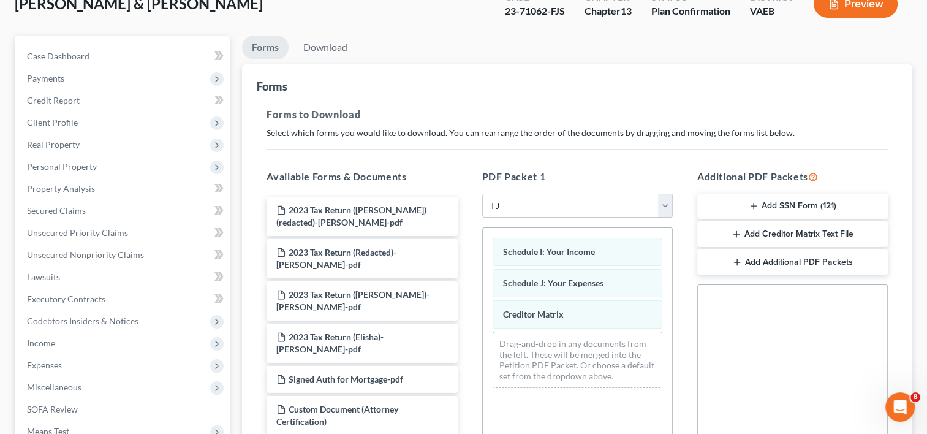
scroll to position [76, 0]
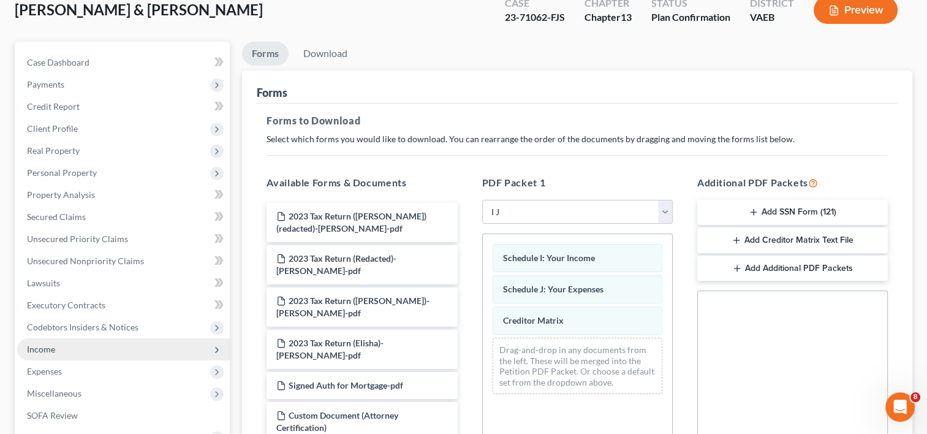
click at [64, 347] on span "Income" at bounding box center [123, 349] width 213 height 22
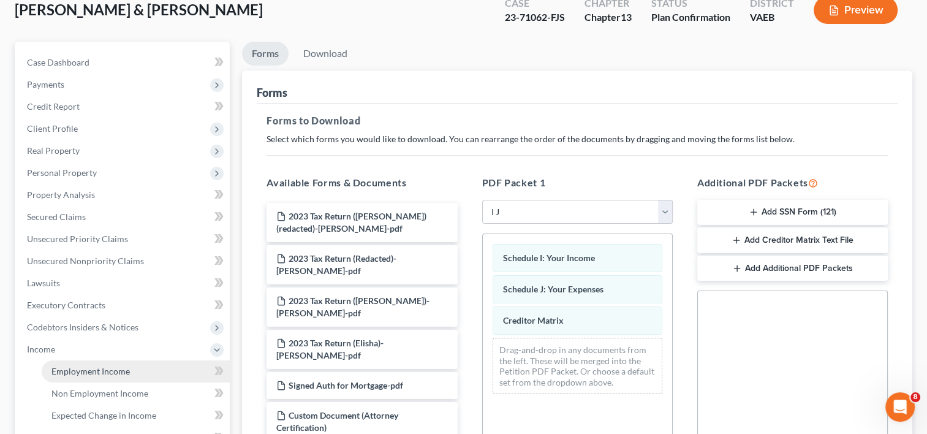
click at [105, 366] on span "Employment Income" at bounding box center [90, 371] width 78 height 10
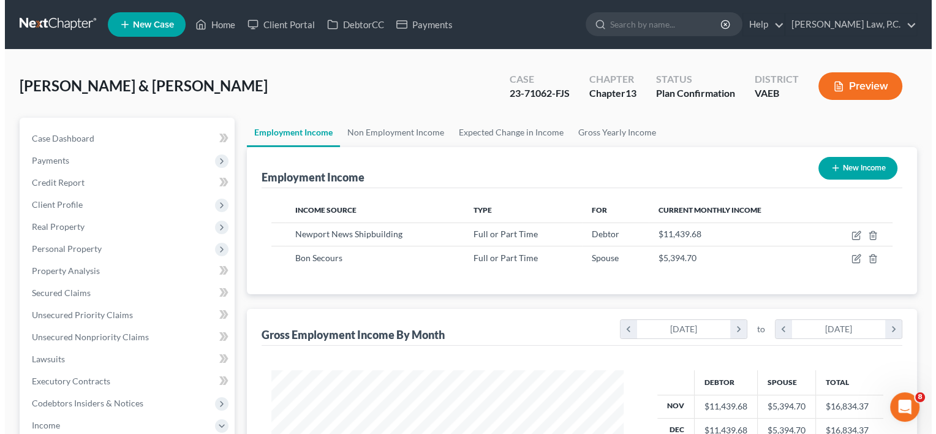
scroll to position [218, 377]
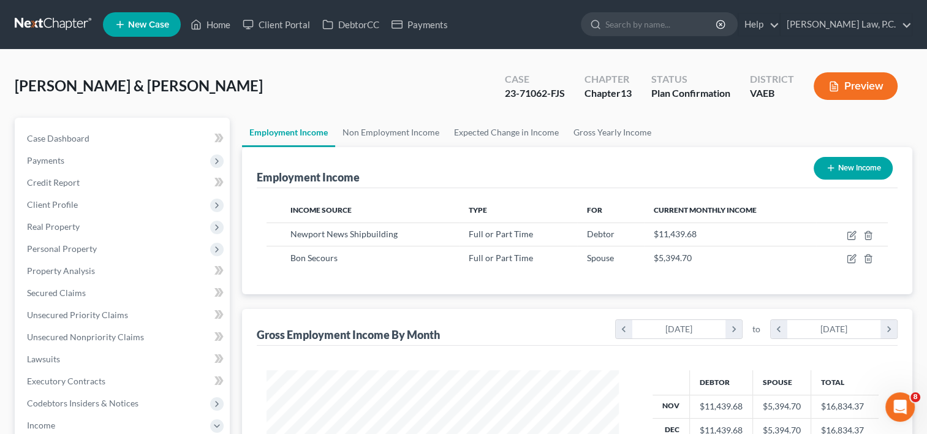
click at [854, 83] on button "Preview" at bounding box center [855, 86] width 84 height 28
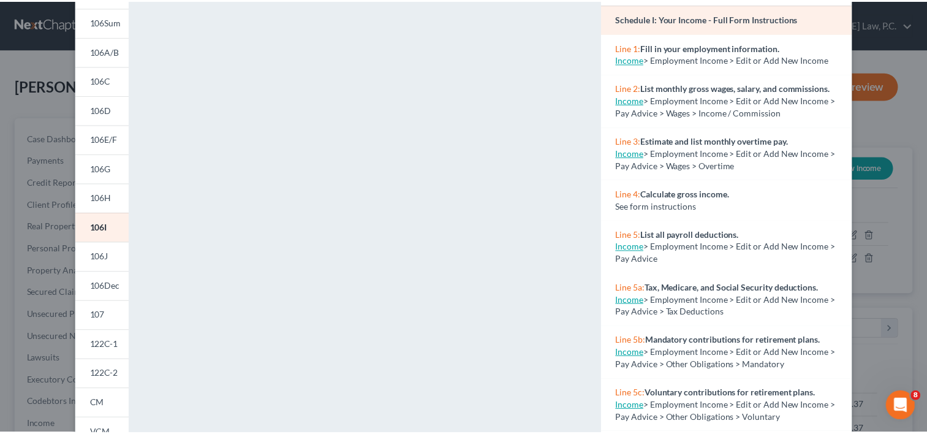
scroll to position [0, 0]
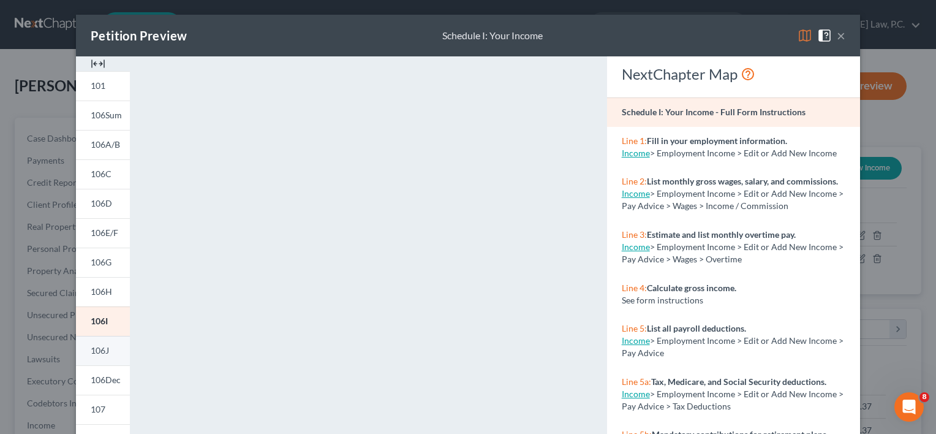
click at [91, 350] on span "106J" at bounding box center [100, 350] width 18 height 10
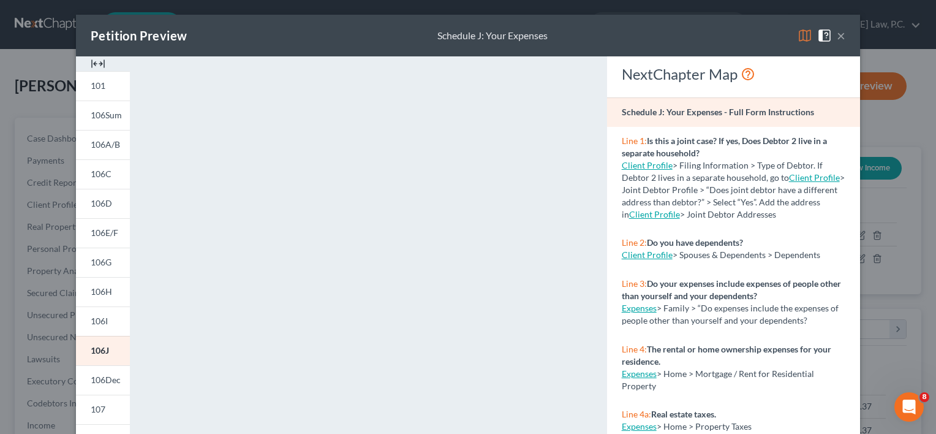
click at [837, 40] on button "×" at bounding box center [841, 35] width 9 height 15
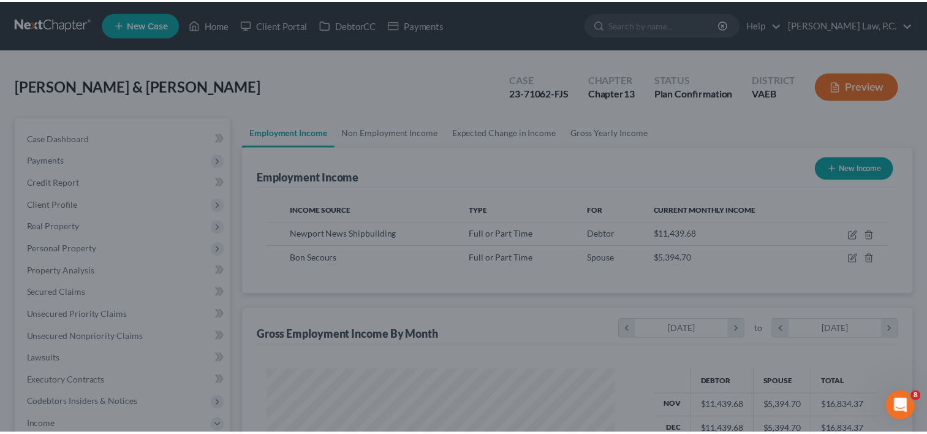
scroll to position [612261, 612103]
